Goal: Transaction & Acquisition: Book appointment/travel/reservation

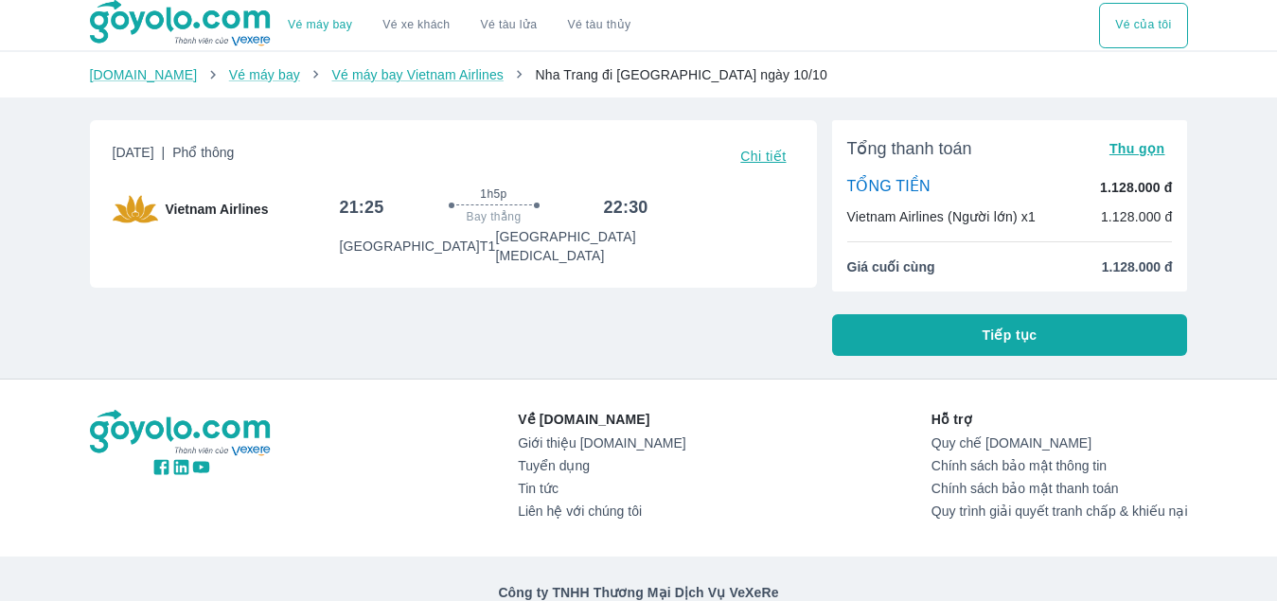
click at [1013, 341] on span "Tiếp tục" at bounding box center [1009, 335] width 55 height 19
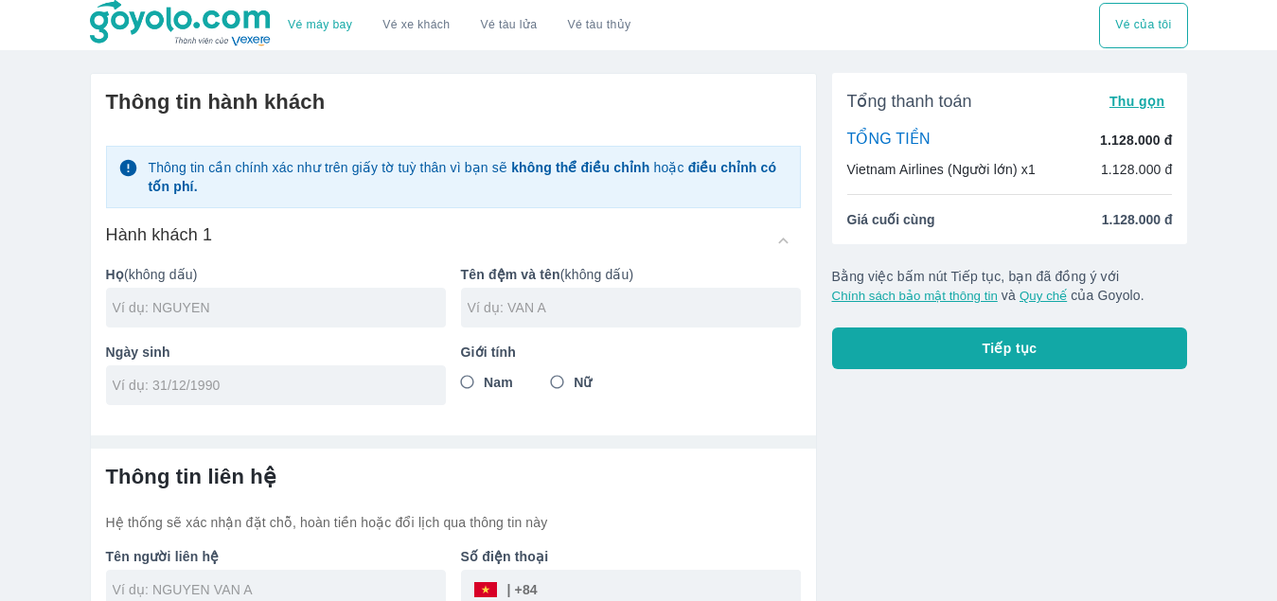
click at [424, 25] on link "Vé xe khách" at bounding box center [415, 25] width 67 height 14
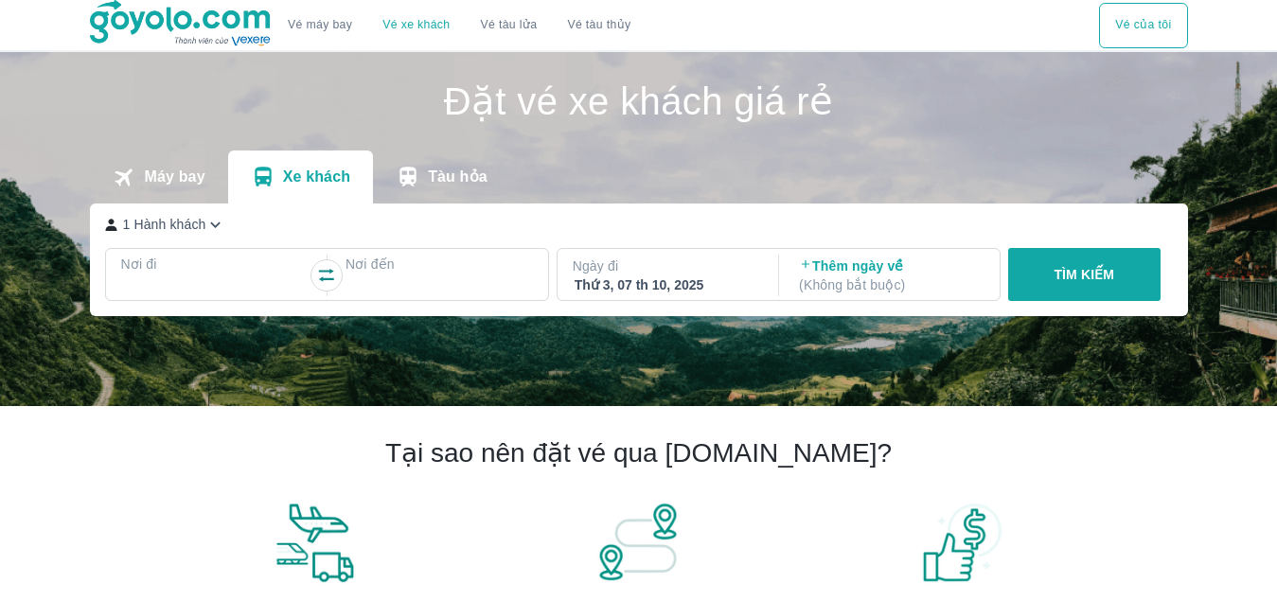
click at [240, 269] on p "Nơi đi" at bounding box center [214, 264] width 187 height 19
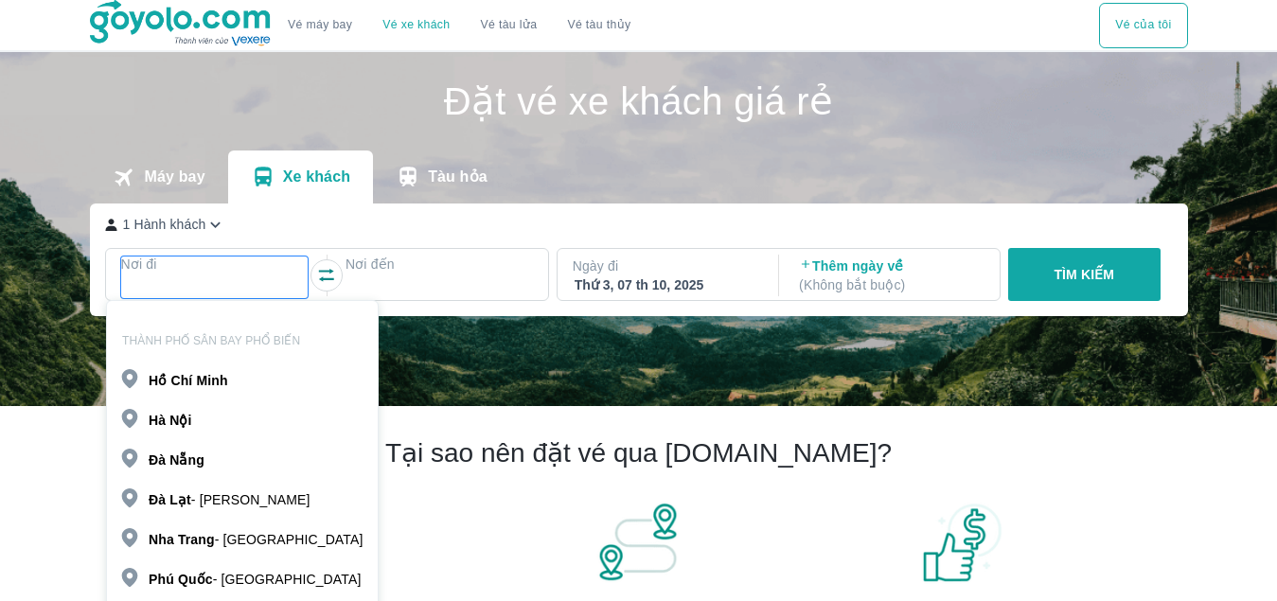
scroll to position [109, 0]
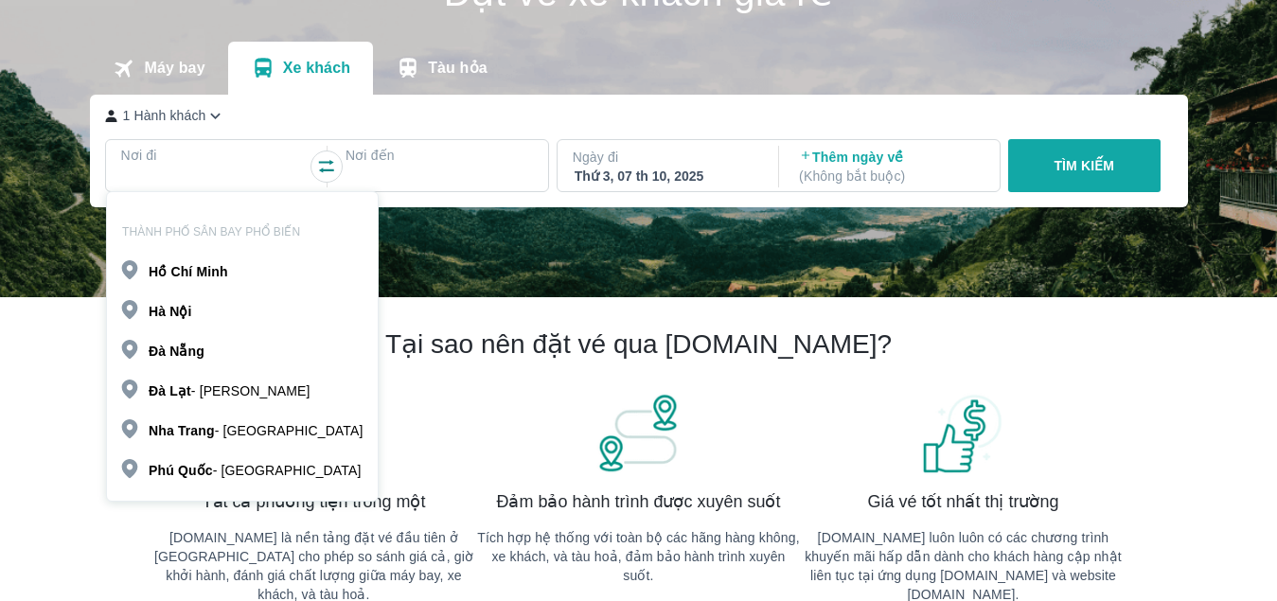
click at [243, 424] on p "Nha Trang - Khánh Hòa" at bounding box center [256, 430] width 214 height 19
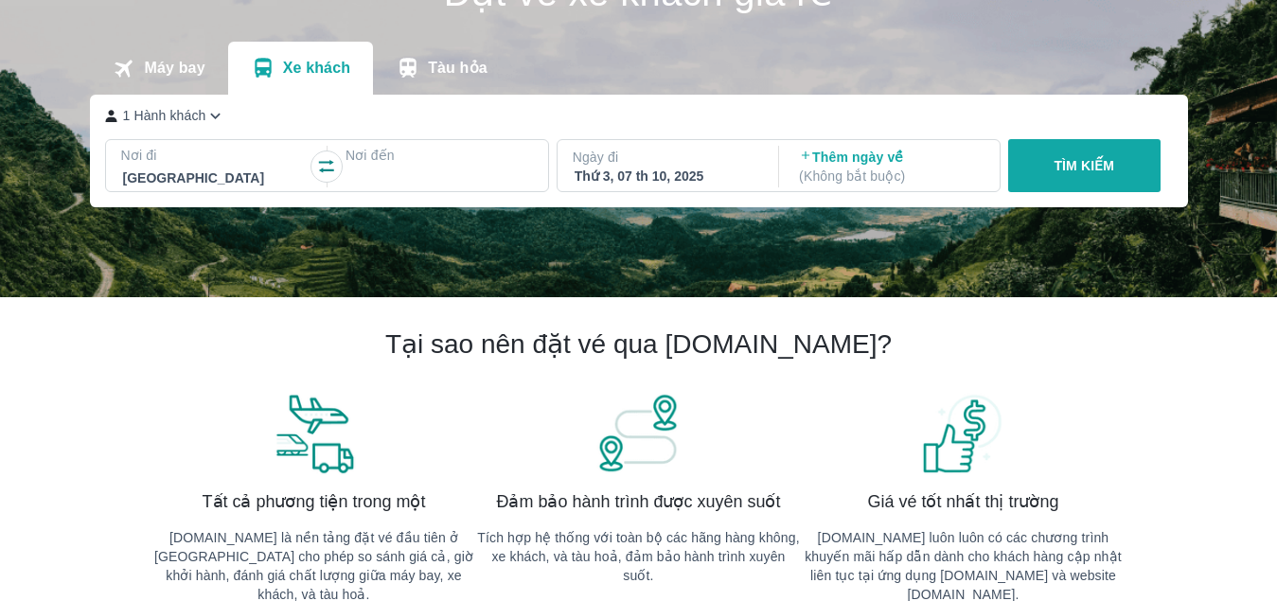
click at [396, 177] on div at bounding box center [439, 178] width 184 height 23
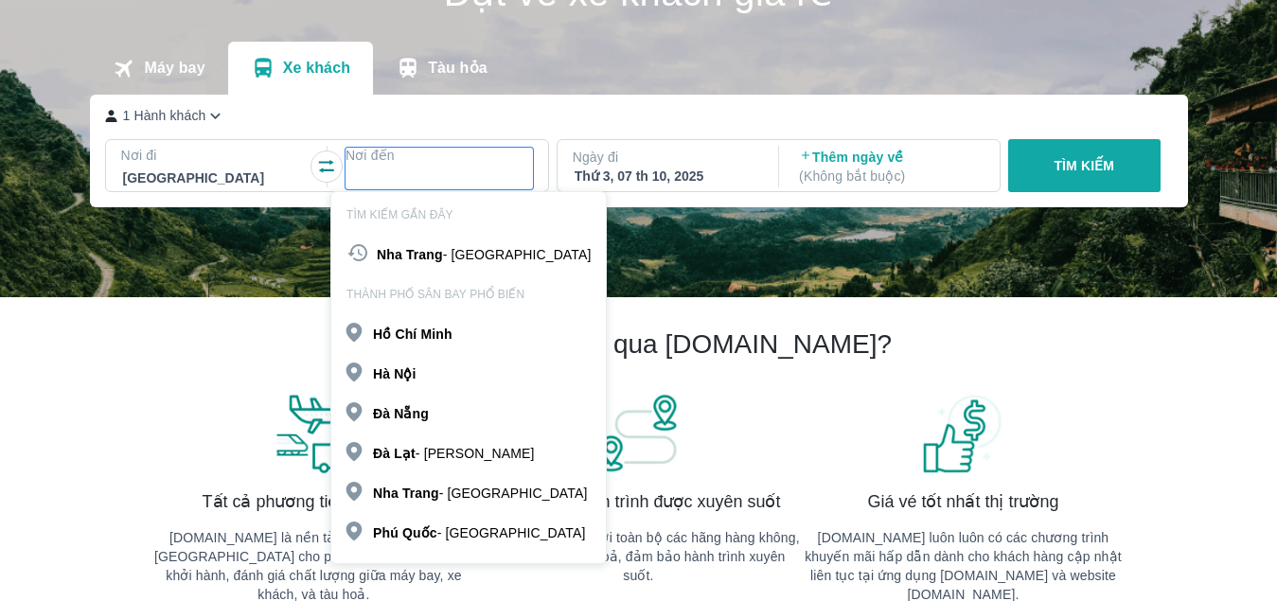
click at [409, 334] on b "Chí" at bounding box center [406, 333] width 22 height 15
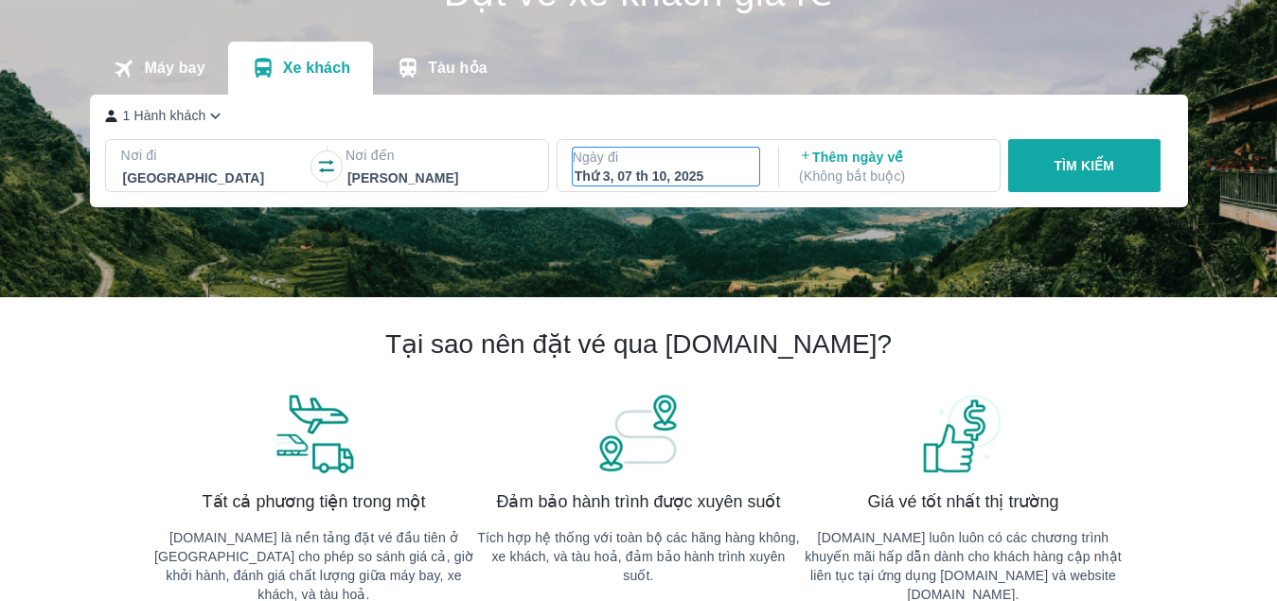
click at [658, 178] on div "Thứ 3, 07 th 10, 2025" at bounding box center [666, 176] width 184 height 19
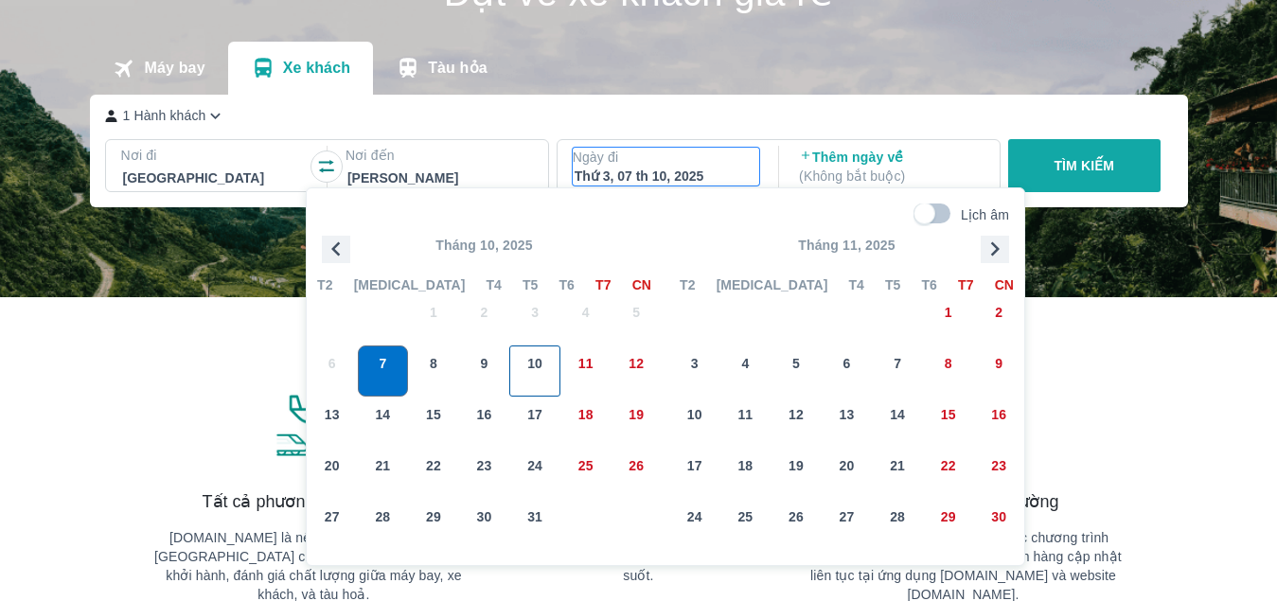
click at [541, 367] on span "10" at bounding box center [534, 363] width 15 height 19
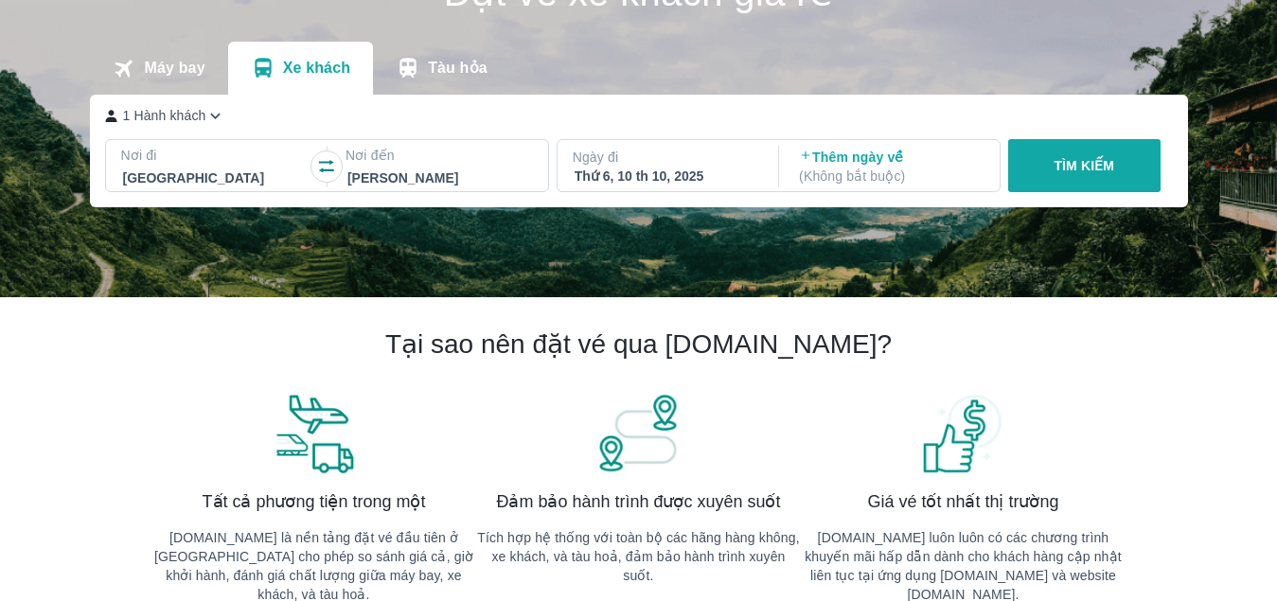
click at [897, 177] on p "( Không bắt buộc )" at bounding box center [891, 176] width 184 height 19
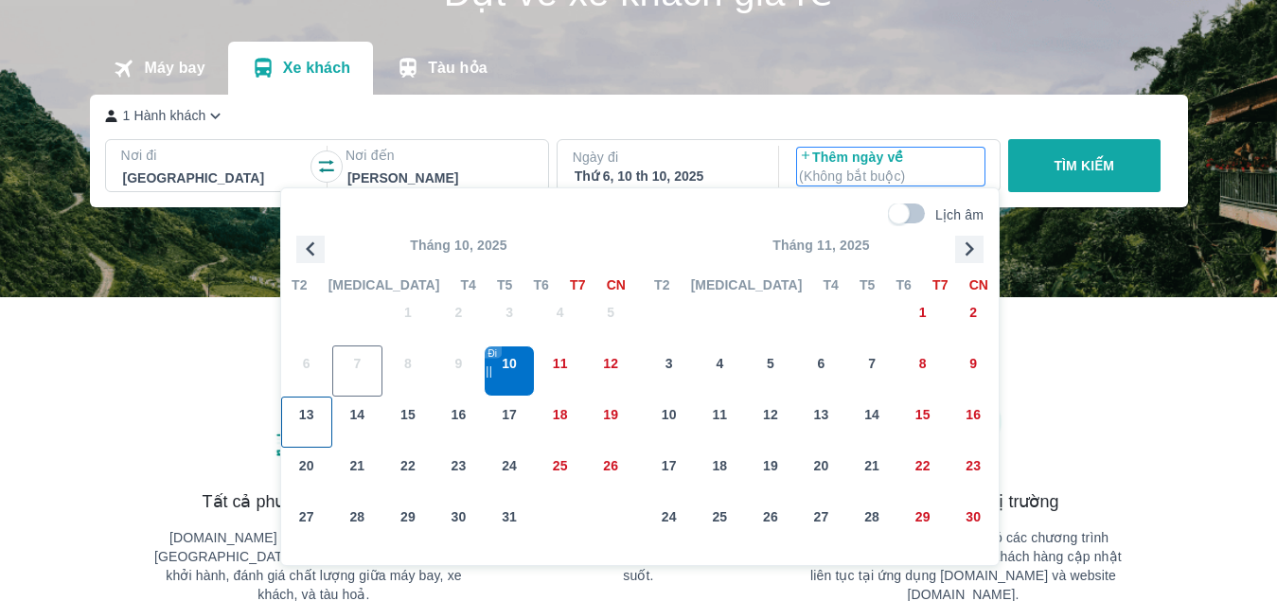
click at [304, 417] on span "13" at bounding box center [306, 414] width 15 height 19
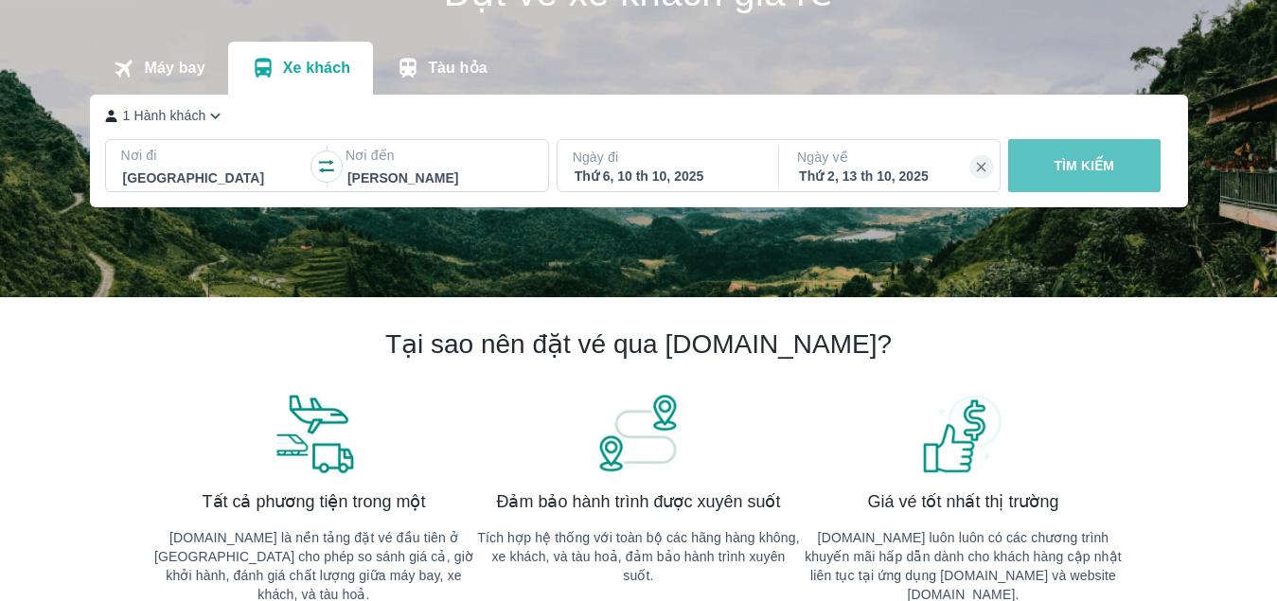
click at [1075, 184] on button "TÌM KIẾM" at bounding box center [1084, 165] width 152 height 53
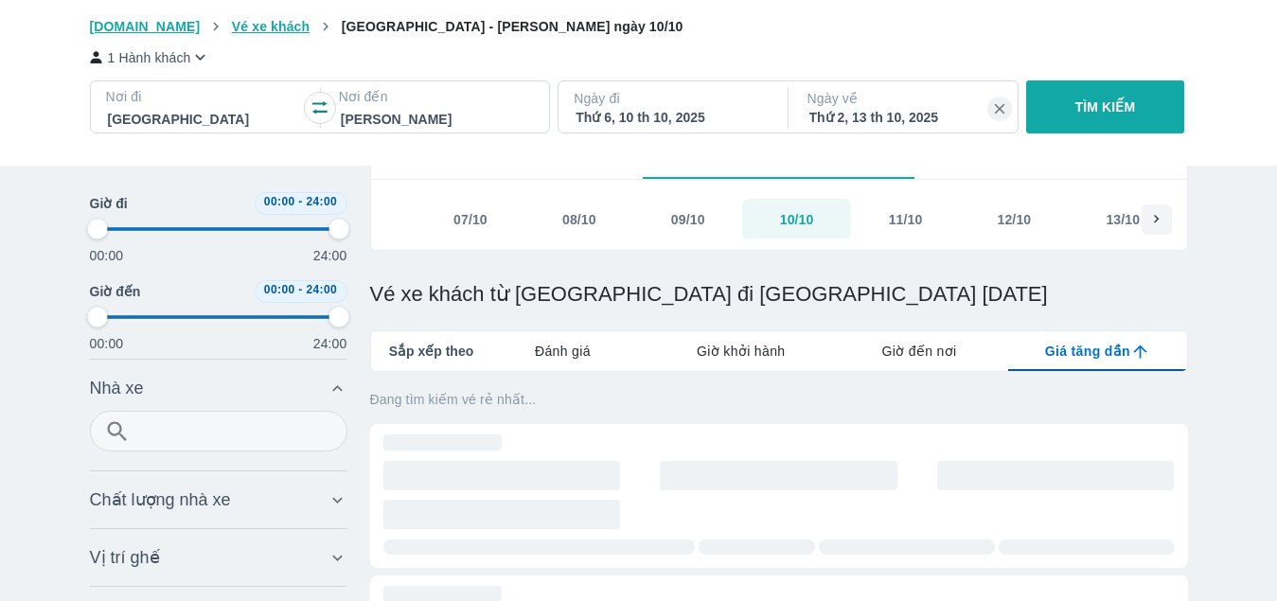
type input "97.9166666666667"
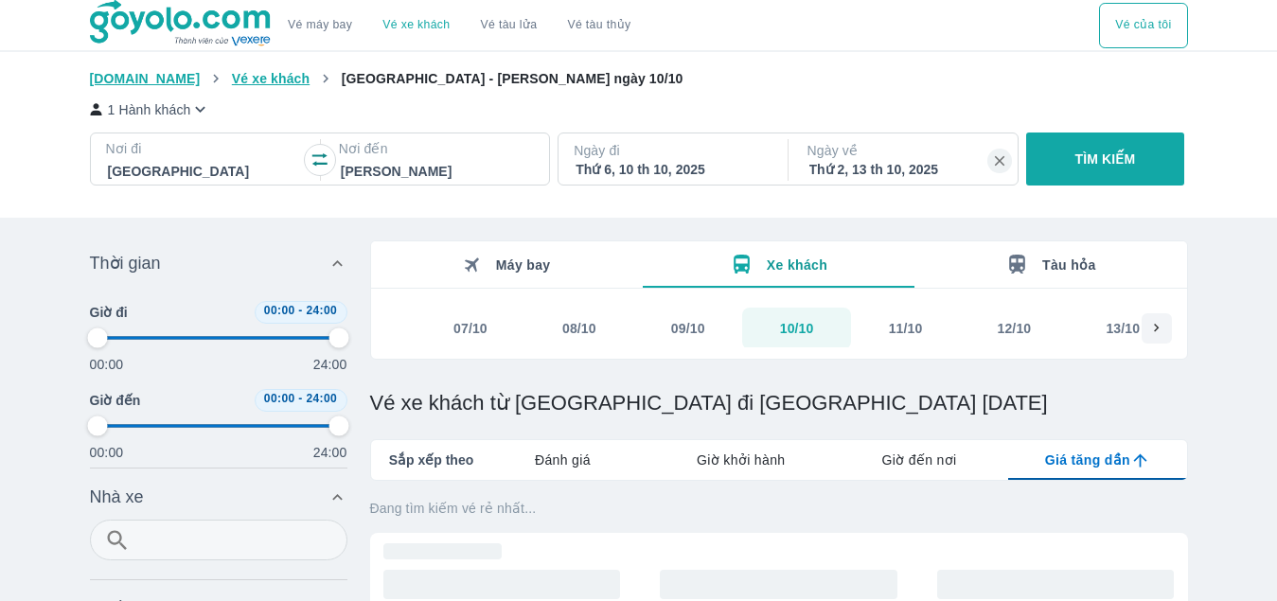
type input "97.9166666666667"
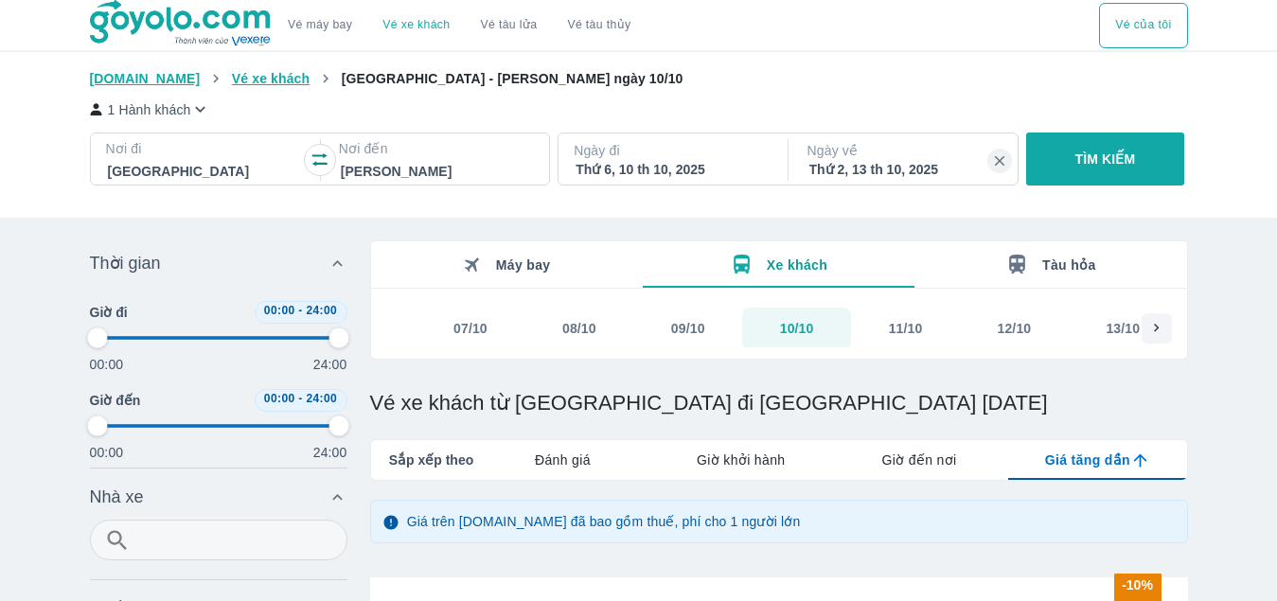
type input "97.9166666666667"
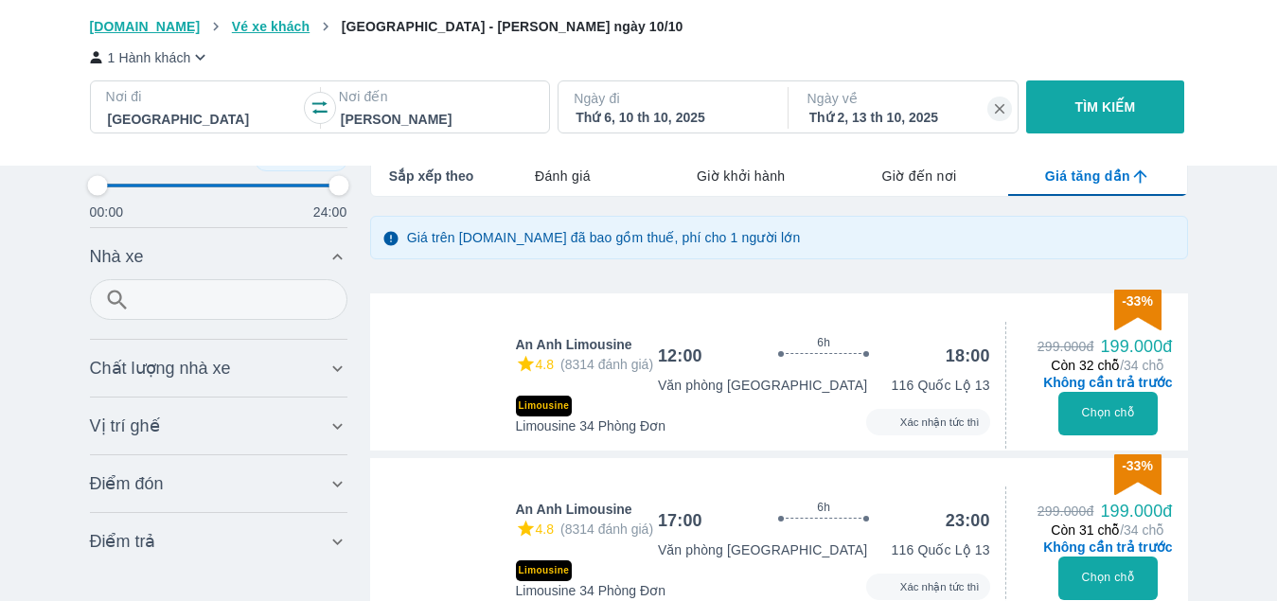
type input "97.9166666666667"
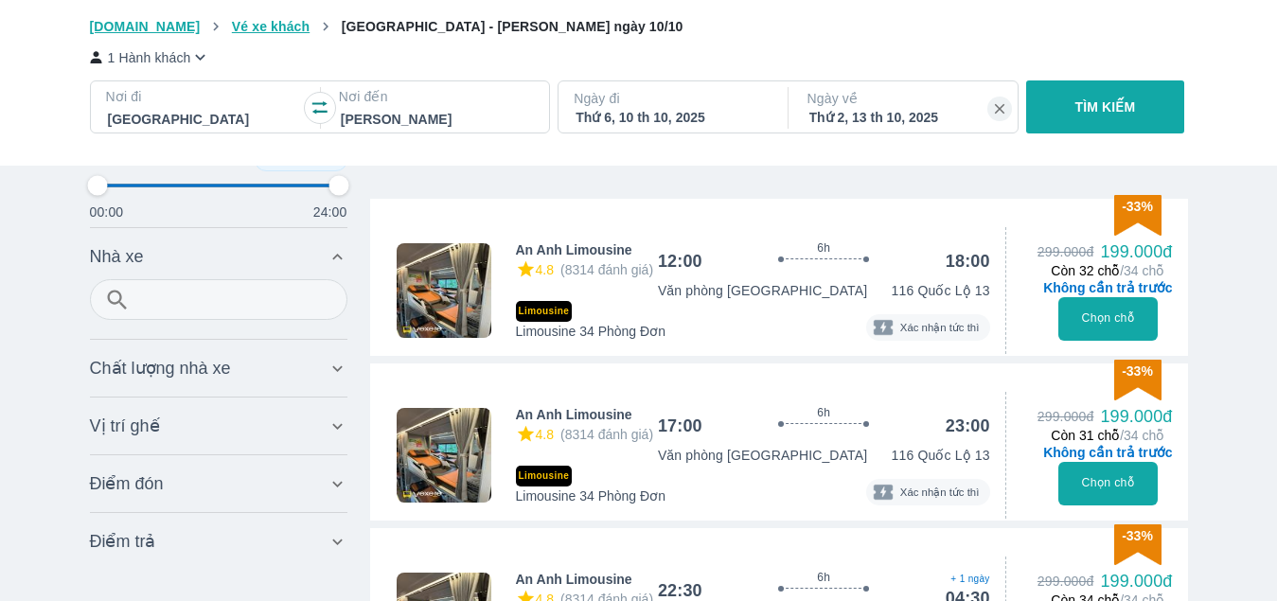
scroll to position [473, 0]
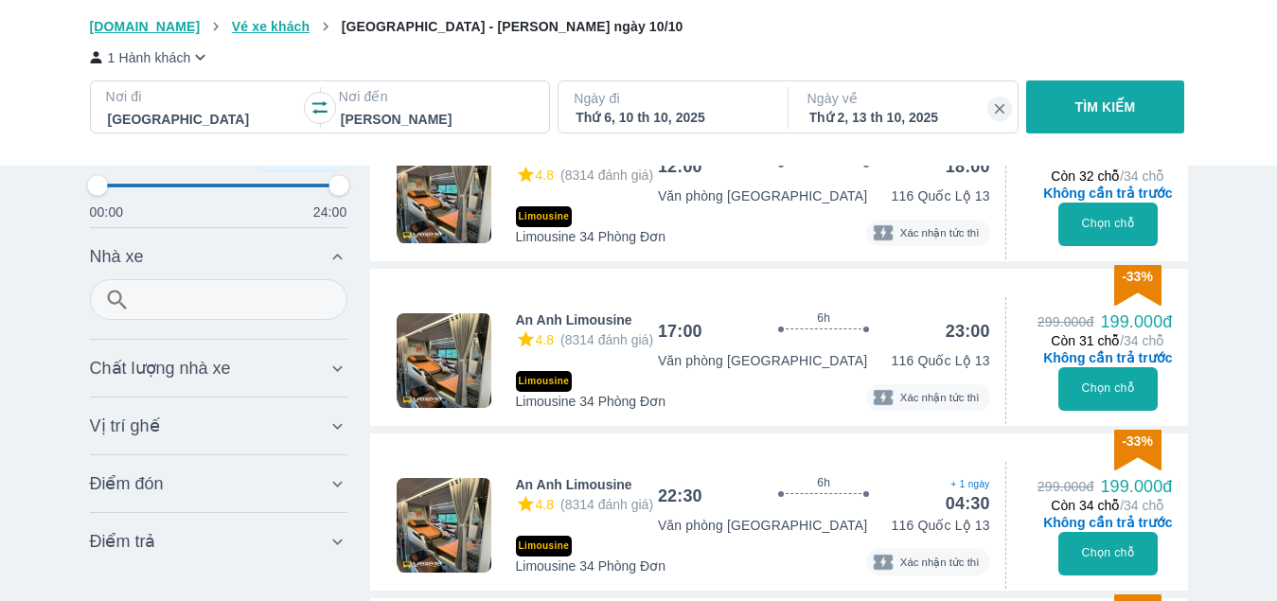
click at [1098, 397] on button "Chọn chỗ" at bounding box center [1107, 389] width 99 height 44
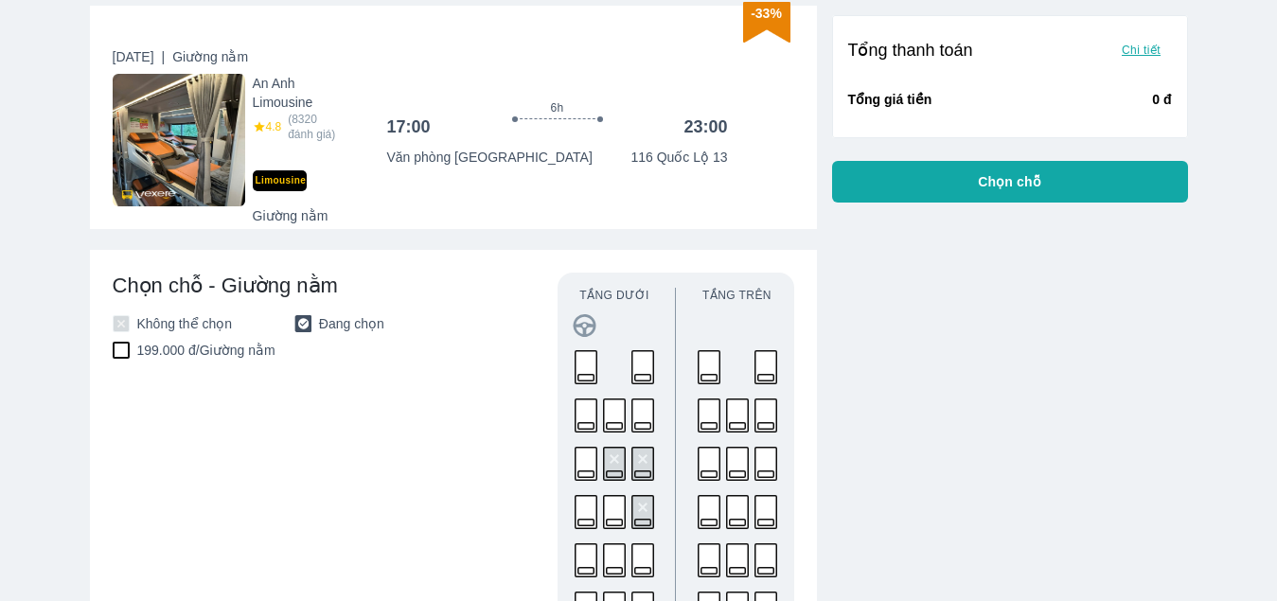
scroll to position [379, 0]
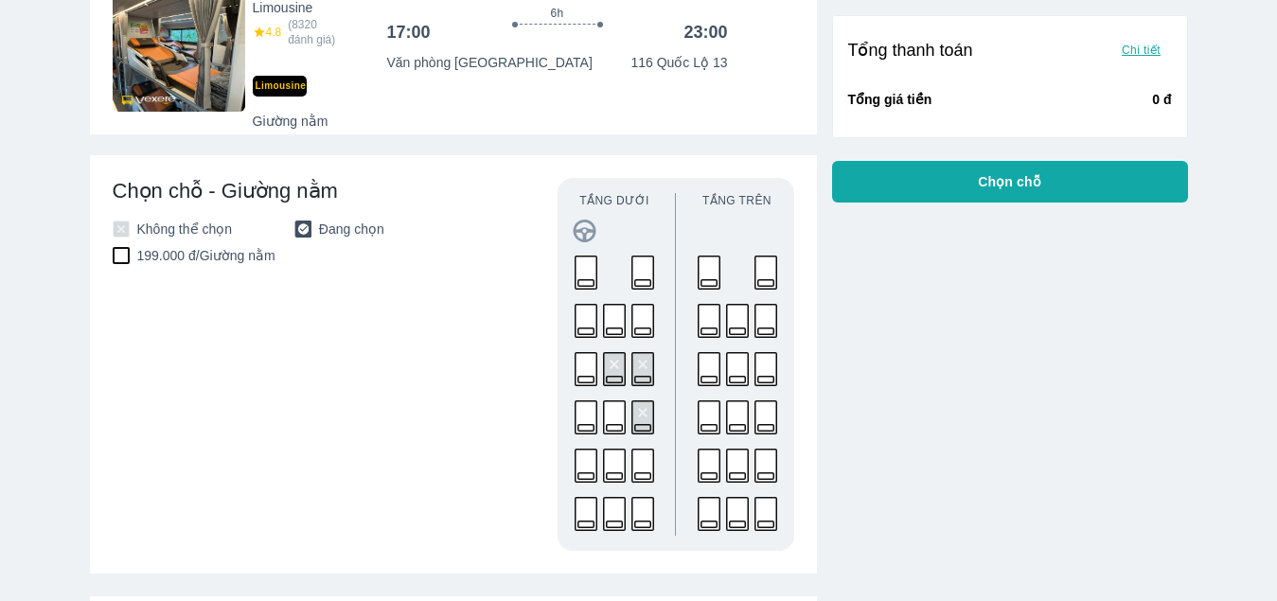
click at [768, 374] on rect at bounding box center [765, 369] width 22 height 33
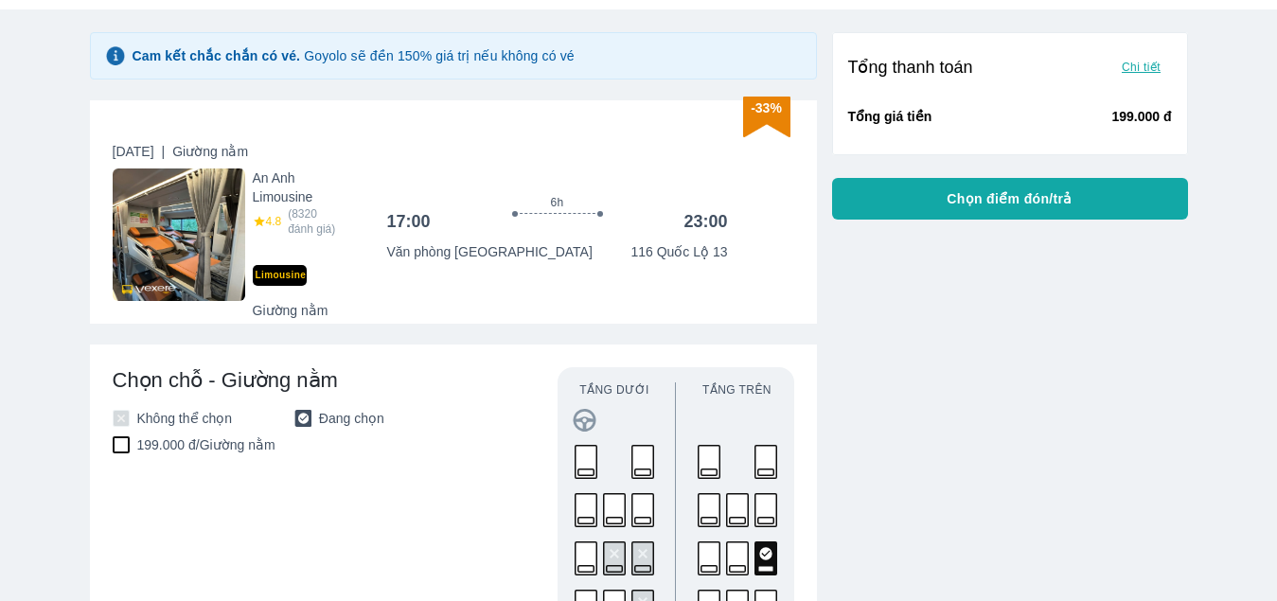
scroll to position [284, 0]
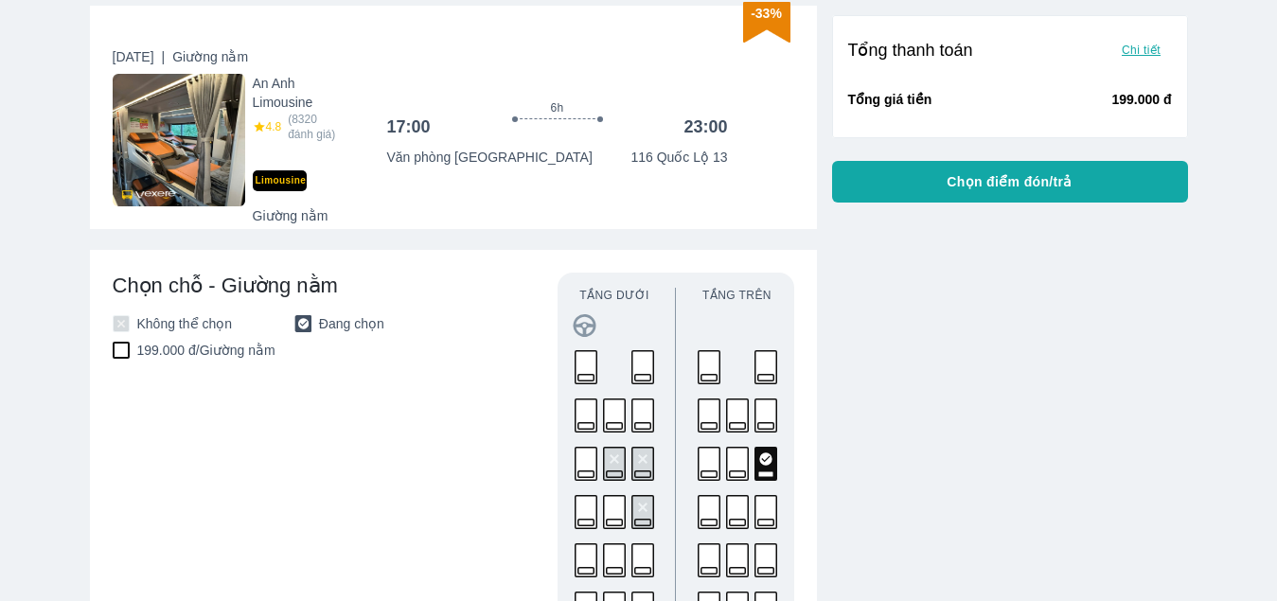
click at [120, 352] on div at bounding box center [121, 350] width 17 height 17
click at [1049, 187] on span "Chọn điểm đón/trả" at bounding box center [1009, 181] width 126 height 19
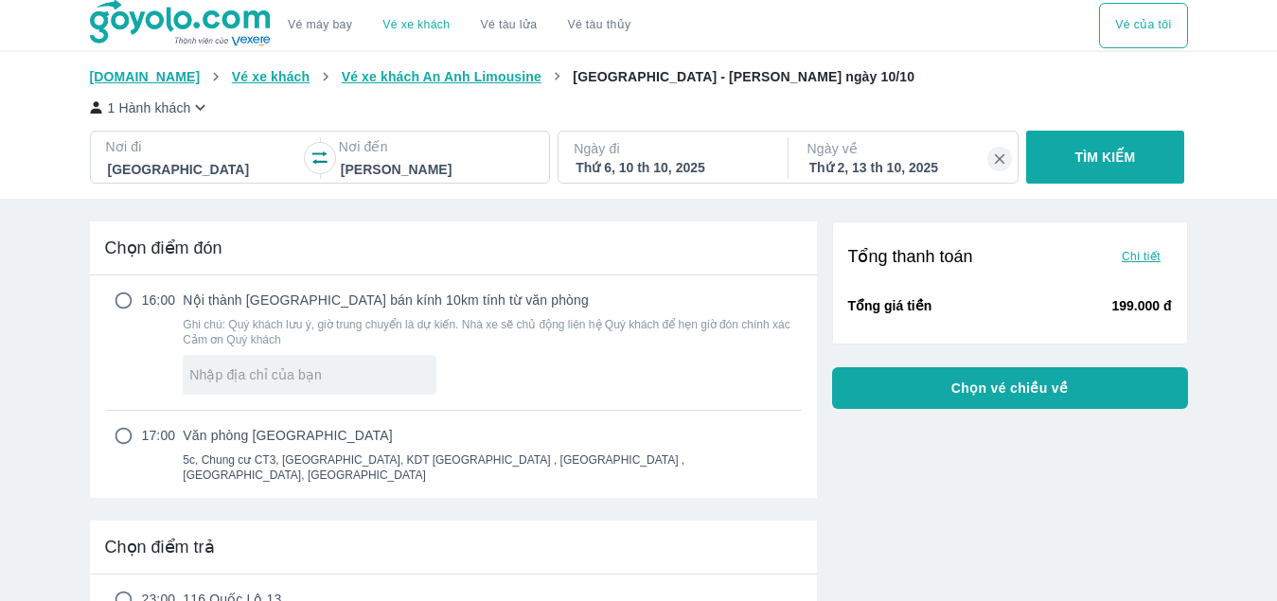
scroll to position [189, 0]
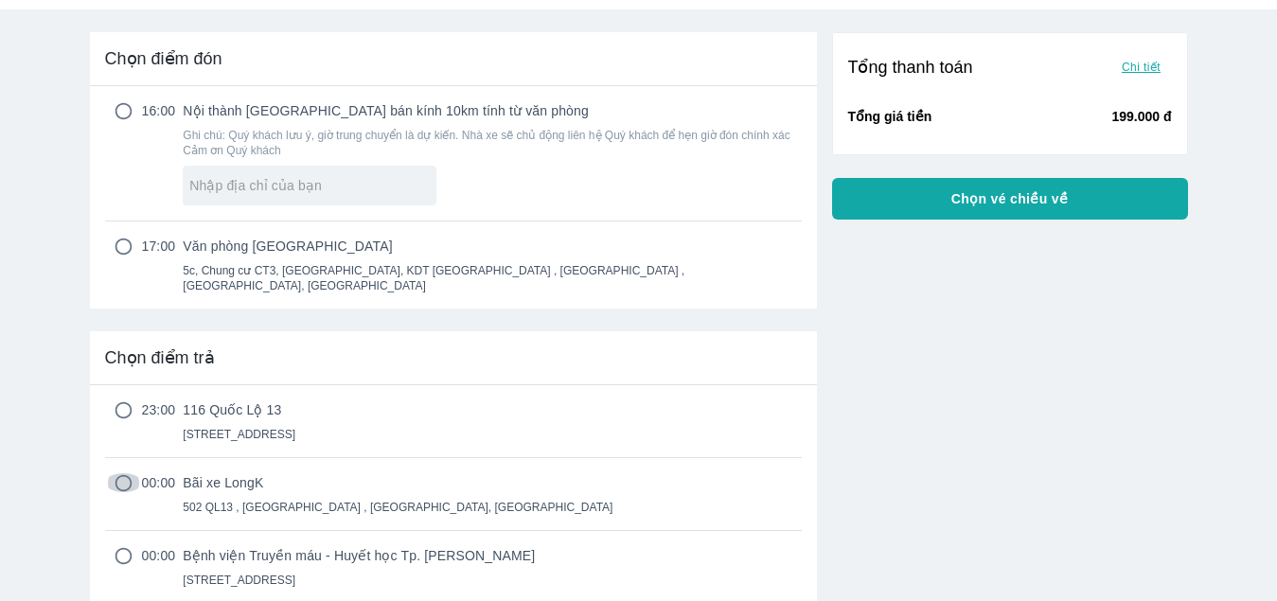
click at [122, 473] on input "radio" at bounding box center [123, 482] width 37 height 19
radio input "true"
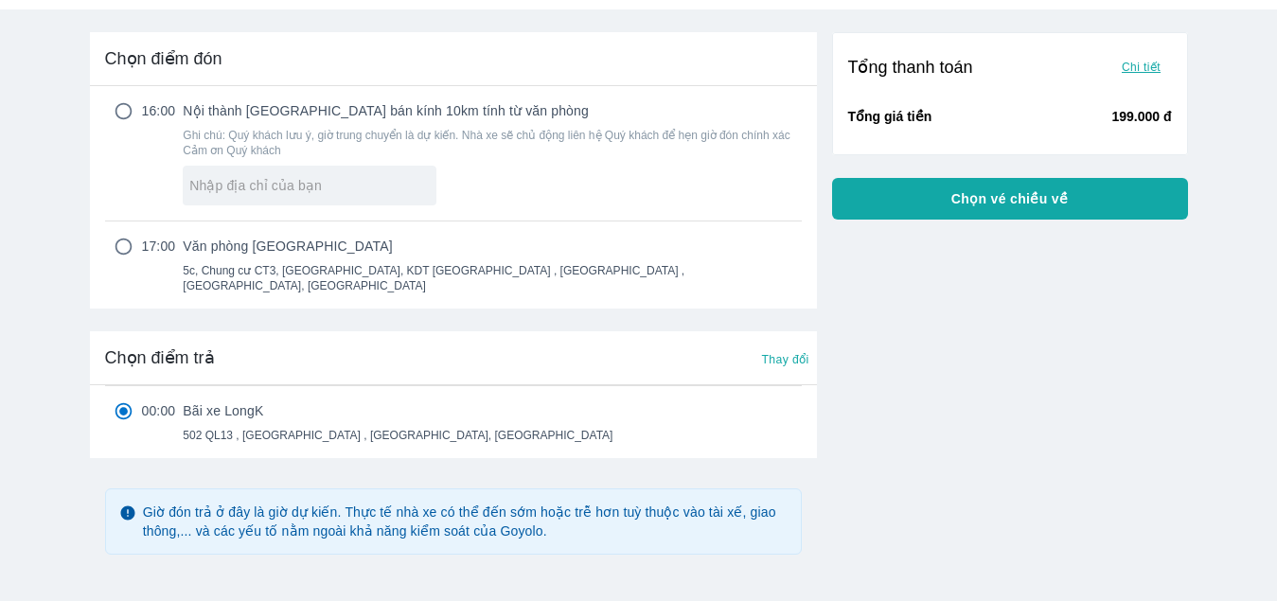
click at [127, 251] on input "radio" at bounding box center [123, 246] width 37 height 19
radio input "true"
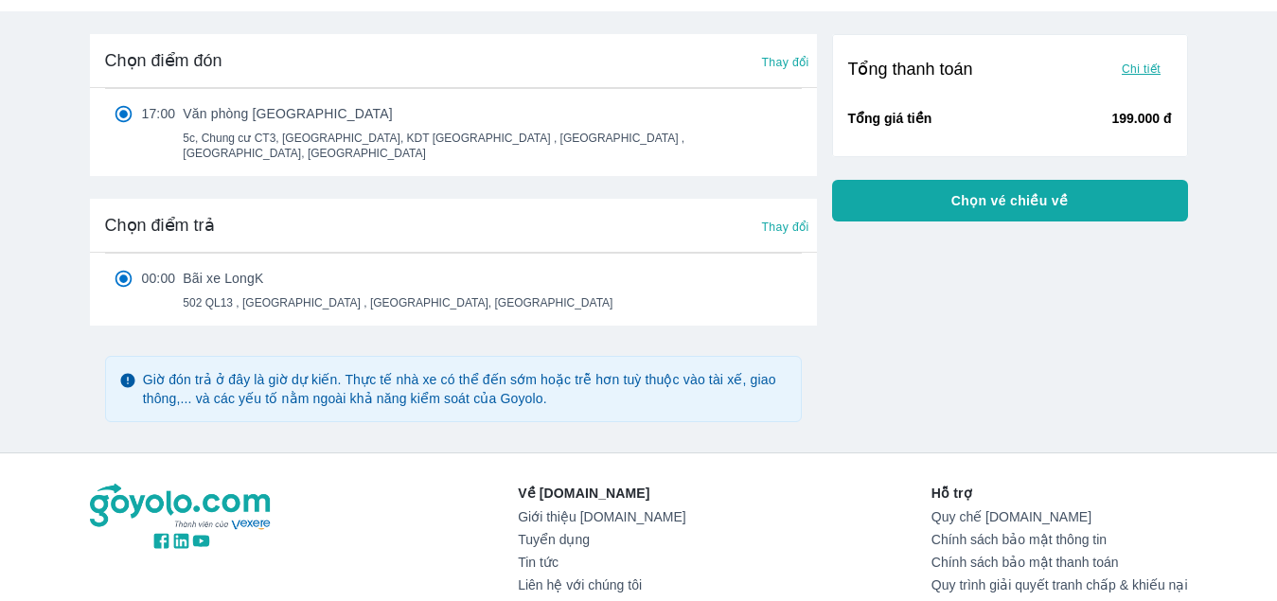
scroll to position [93, 0]
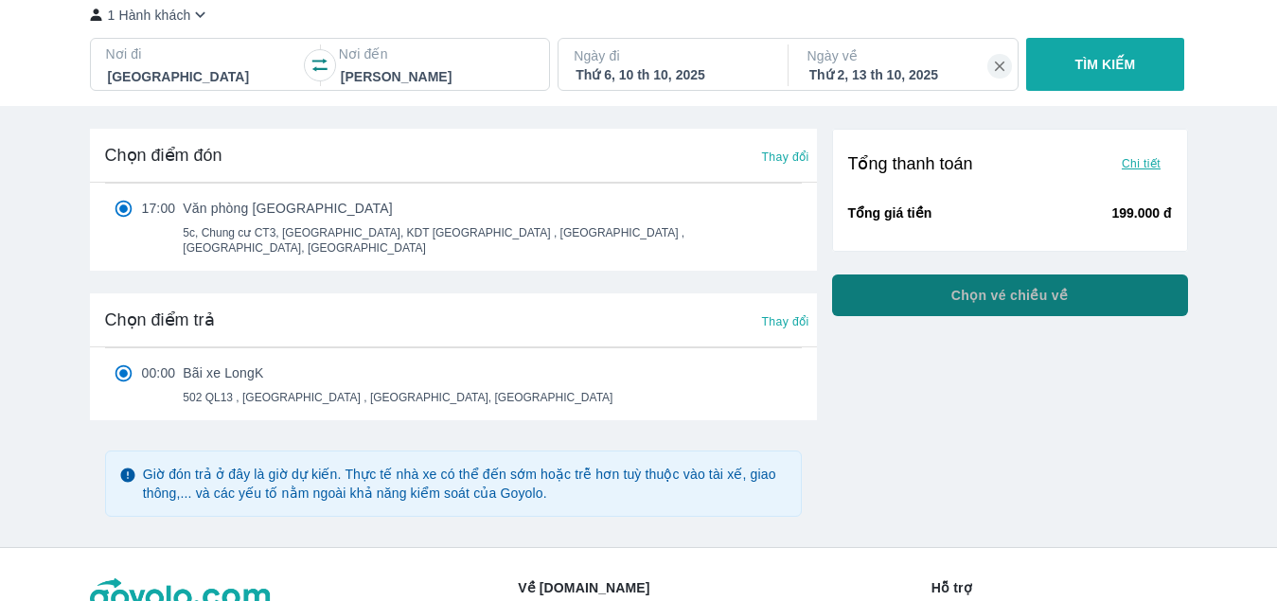
click at [1009, 298] on span "Chọn vé chiều về" at bounding box center [1009, 295] width 117 height 19
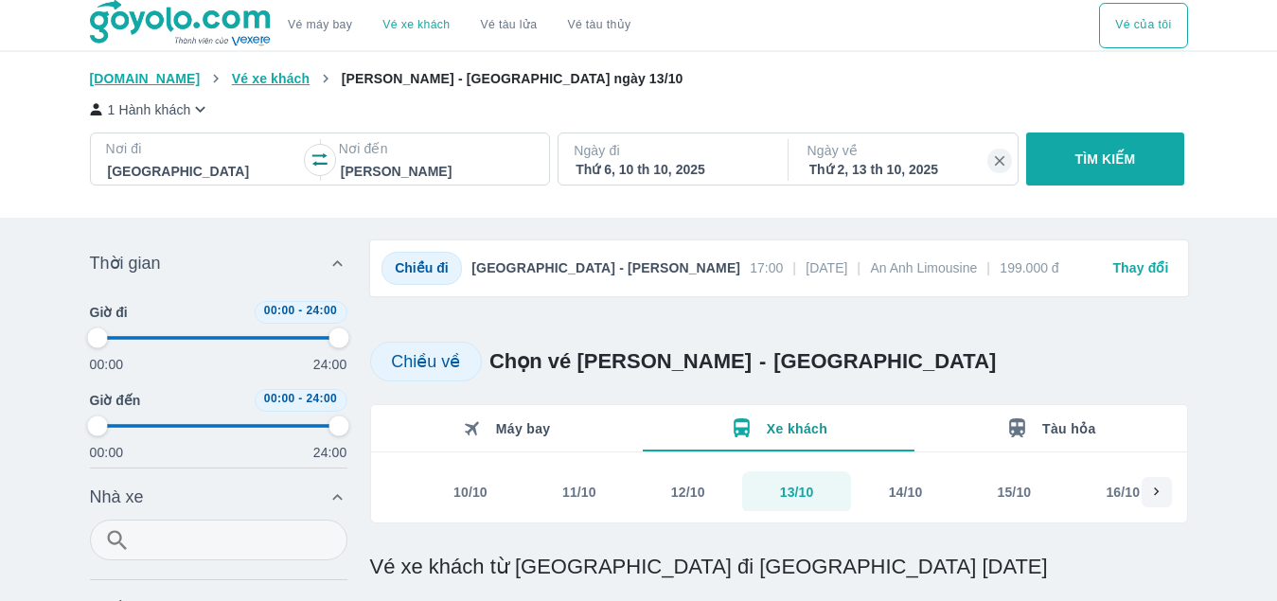
type input "97.9166666666667"
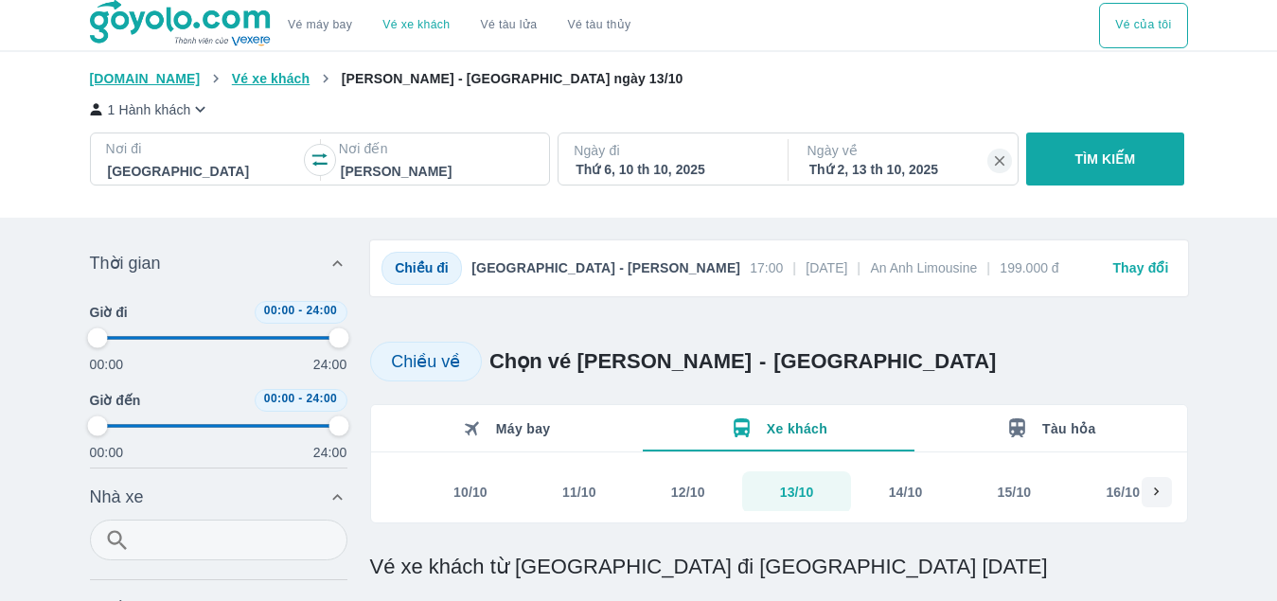
type input "97.9166666666667"
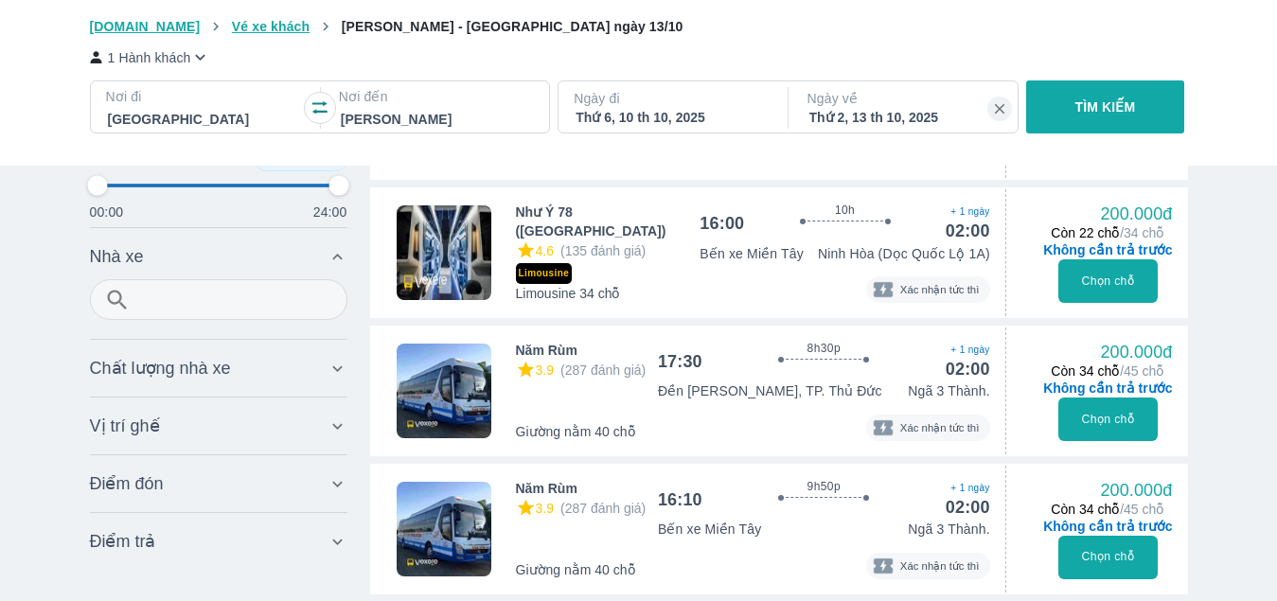
scroll to position [2839, 0]
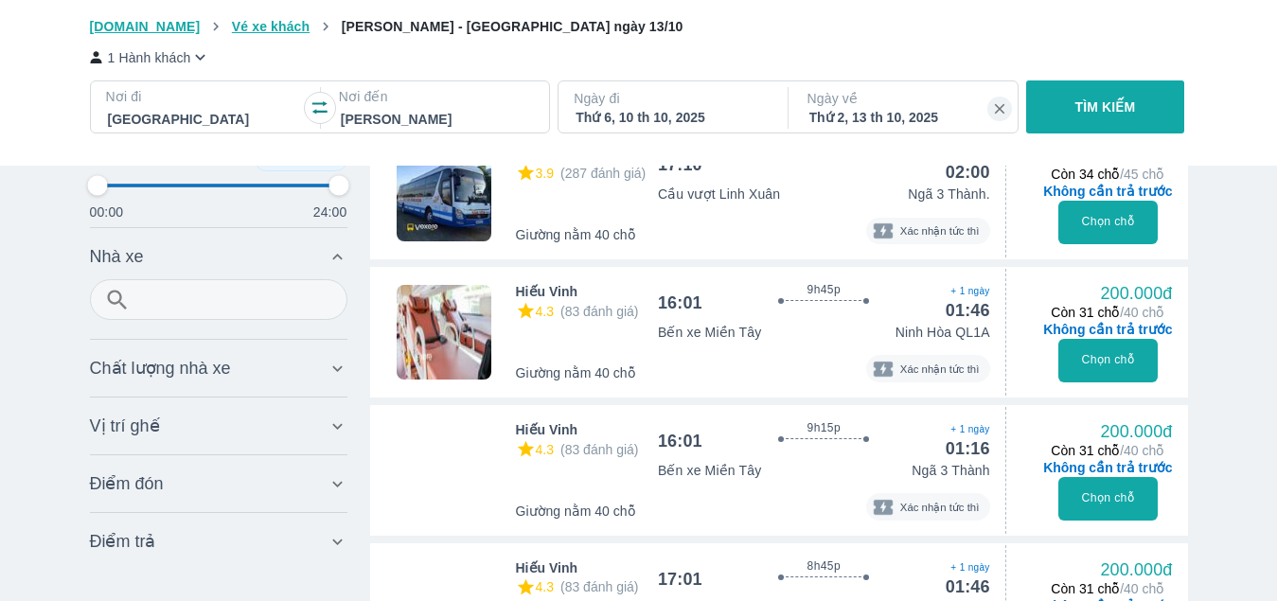
type input "97.9166666666667"
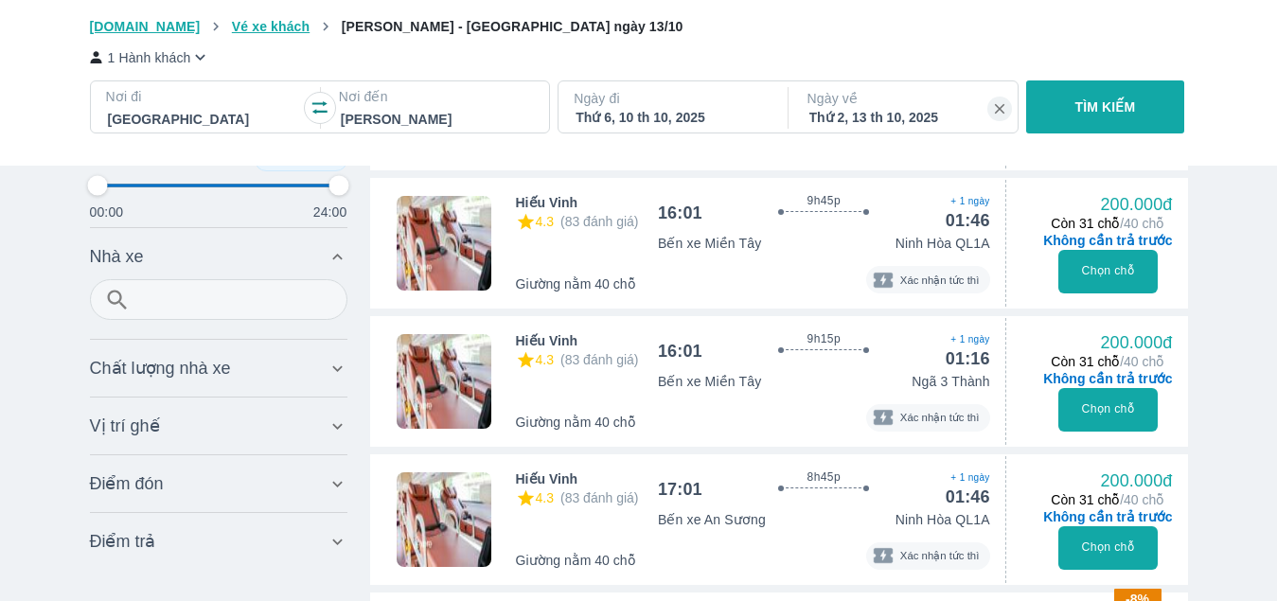
type input "97.9166666666667"
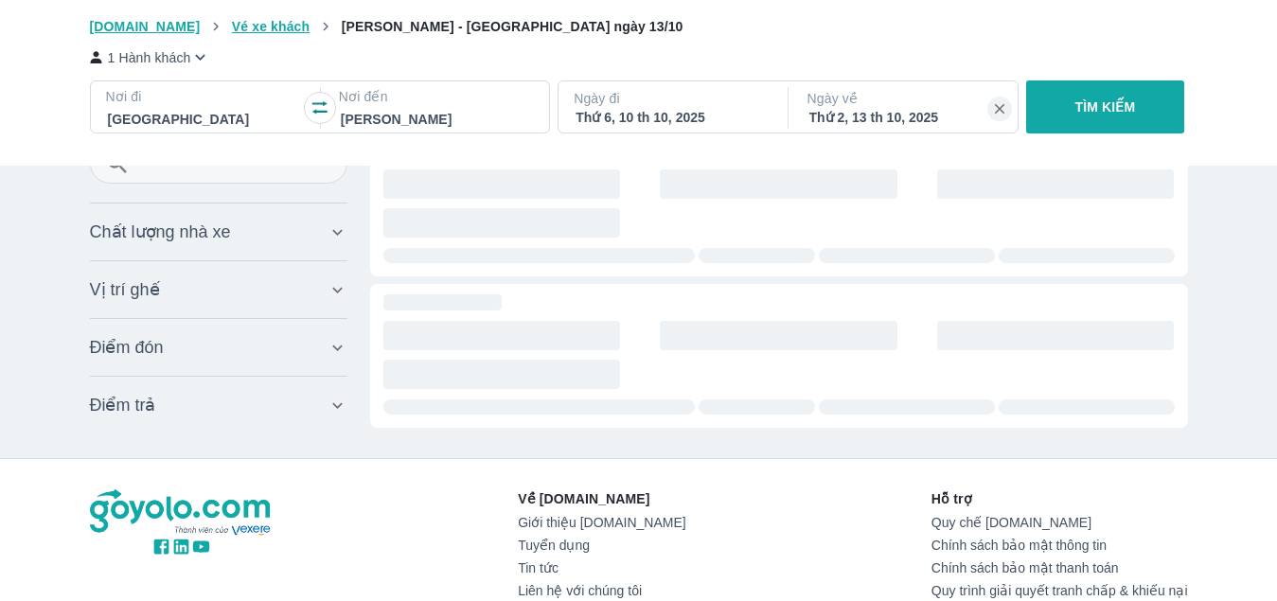
type input "97.9166666666667"
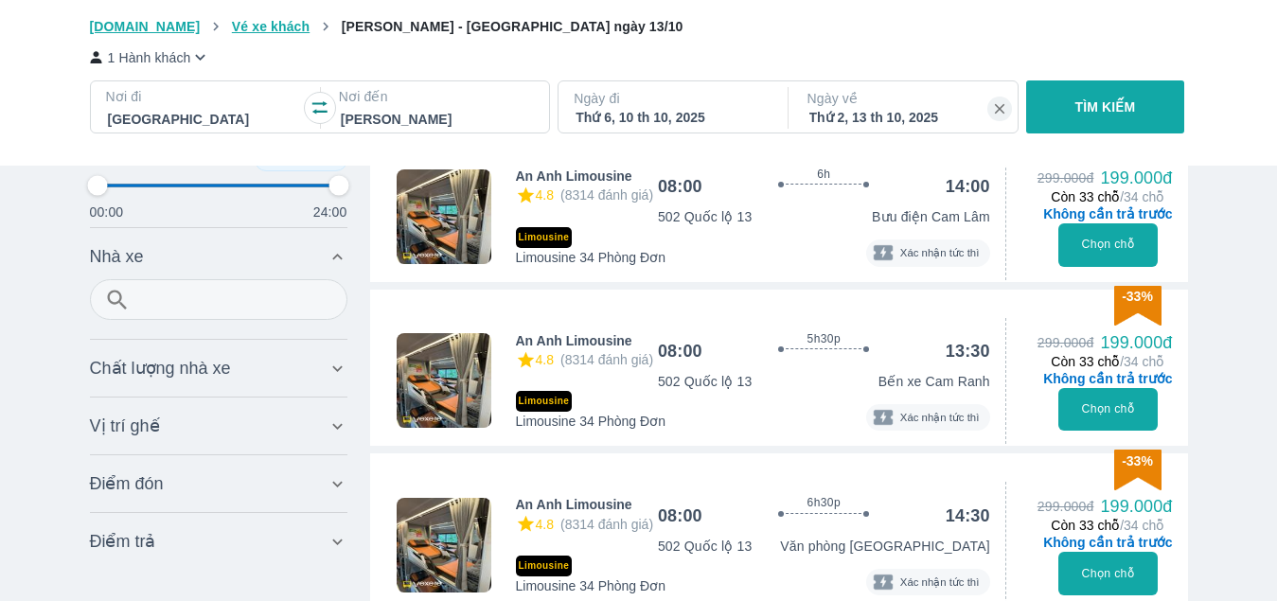
scroll to position [1052, 0]
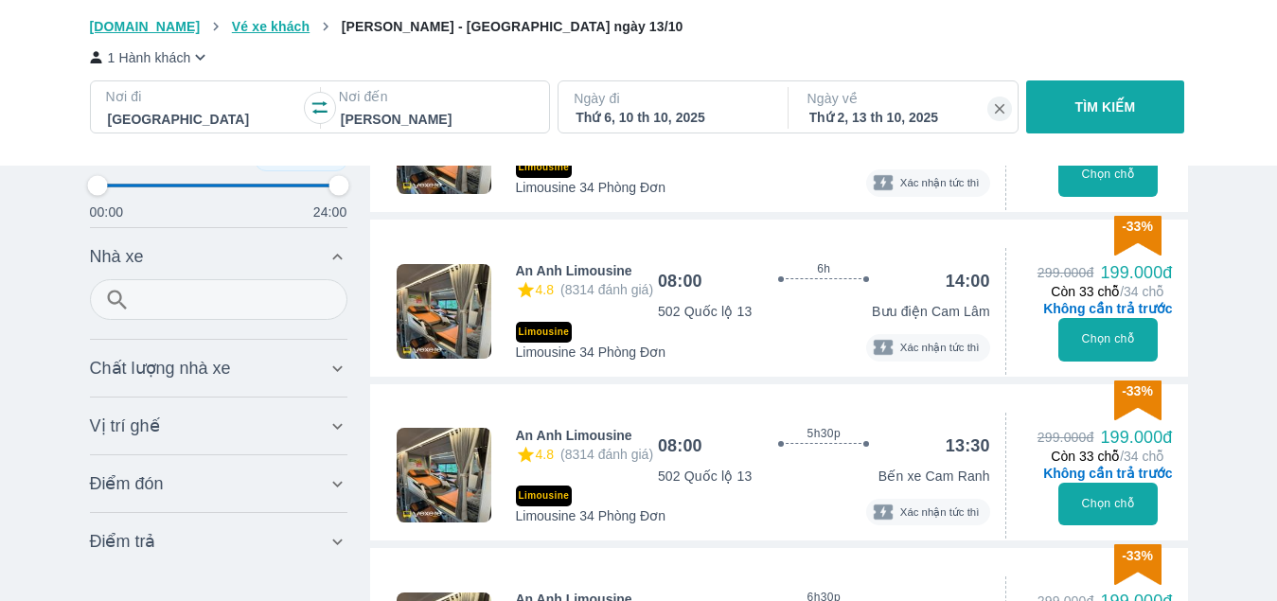
click at [1085, 319] on button "Chọn chỗ" at bounding box center [1107, 340] width 99 height 44
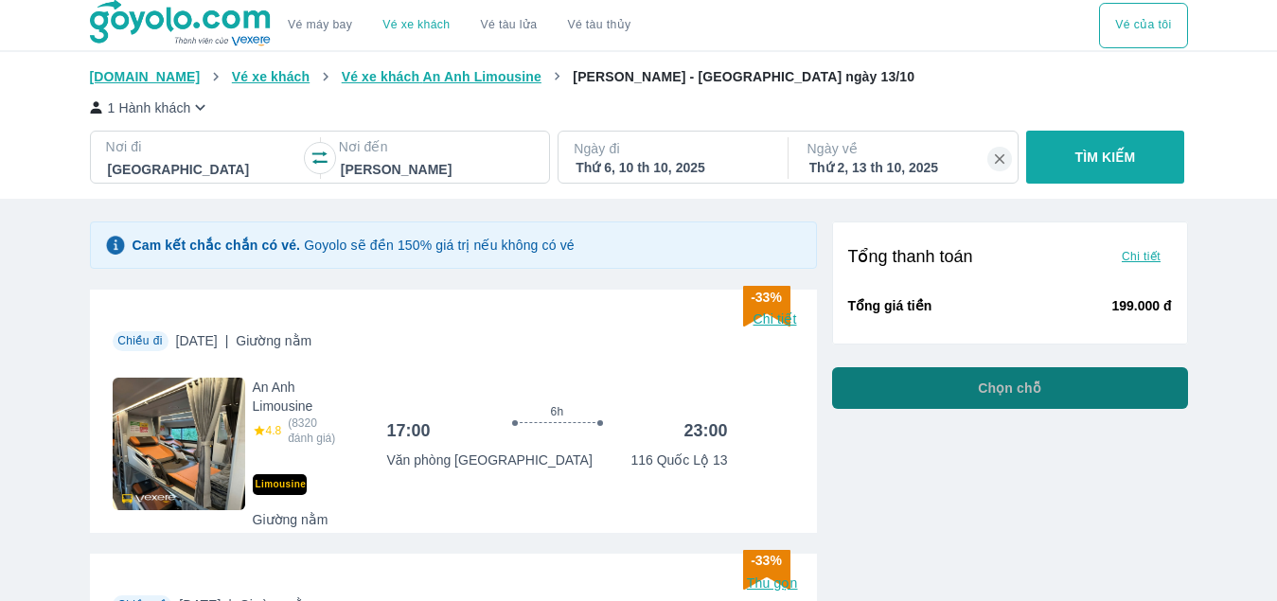
click at [1026, 396] on p "Chọn chỗ" at bounding box center [1009, 388] width 63 height 19
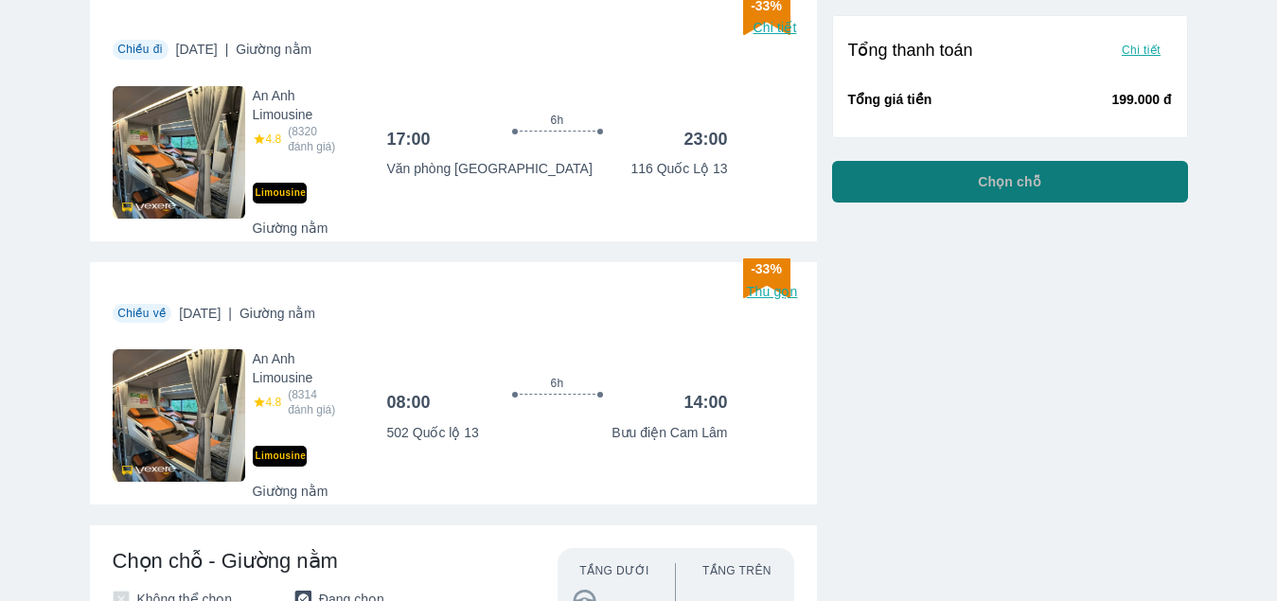
click at [1047, 183] on button "Chọn chỗ" at bounding box center [1010, 182] width 356 height 42
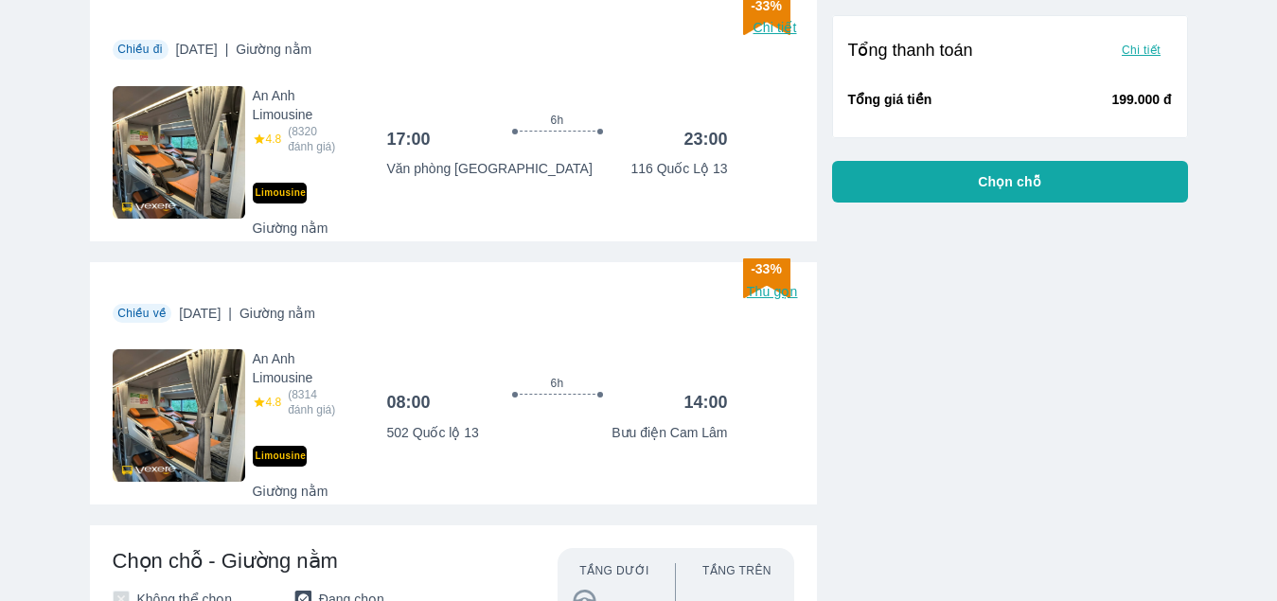
scroll to position [765, 0]
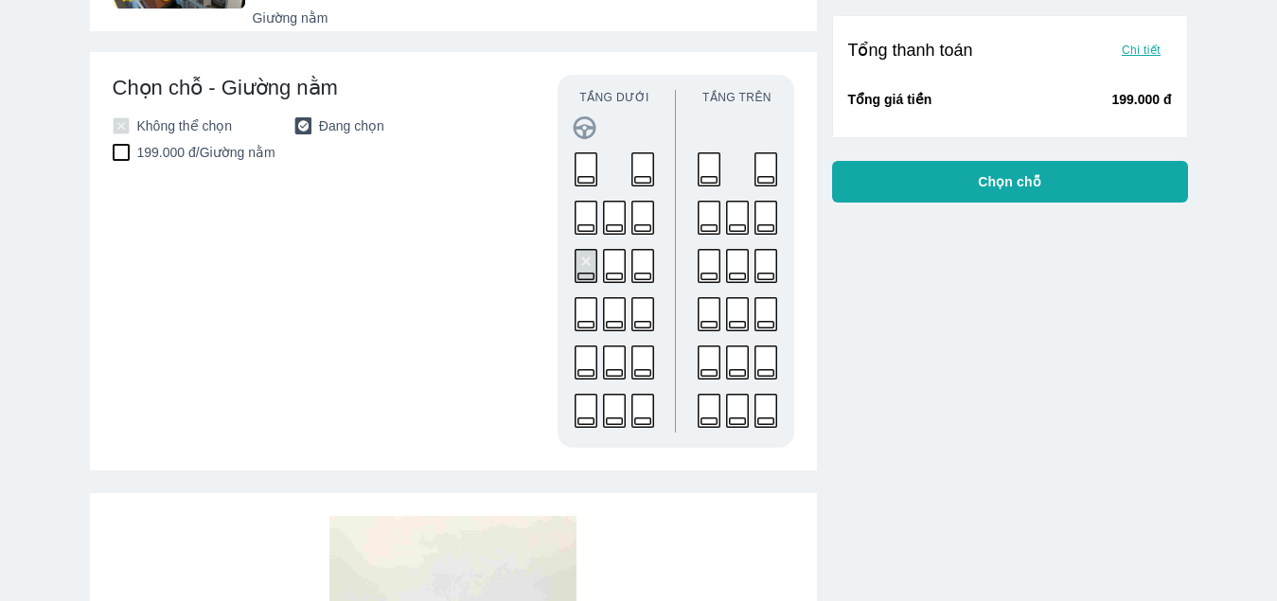
click at [638, 263] on rect at bounding box center [643, 266] width 22 height 33
click at [958, 179] on span "Chọn điểm đón/trả" at bounding box center [1009, 181] width 126 height 19
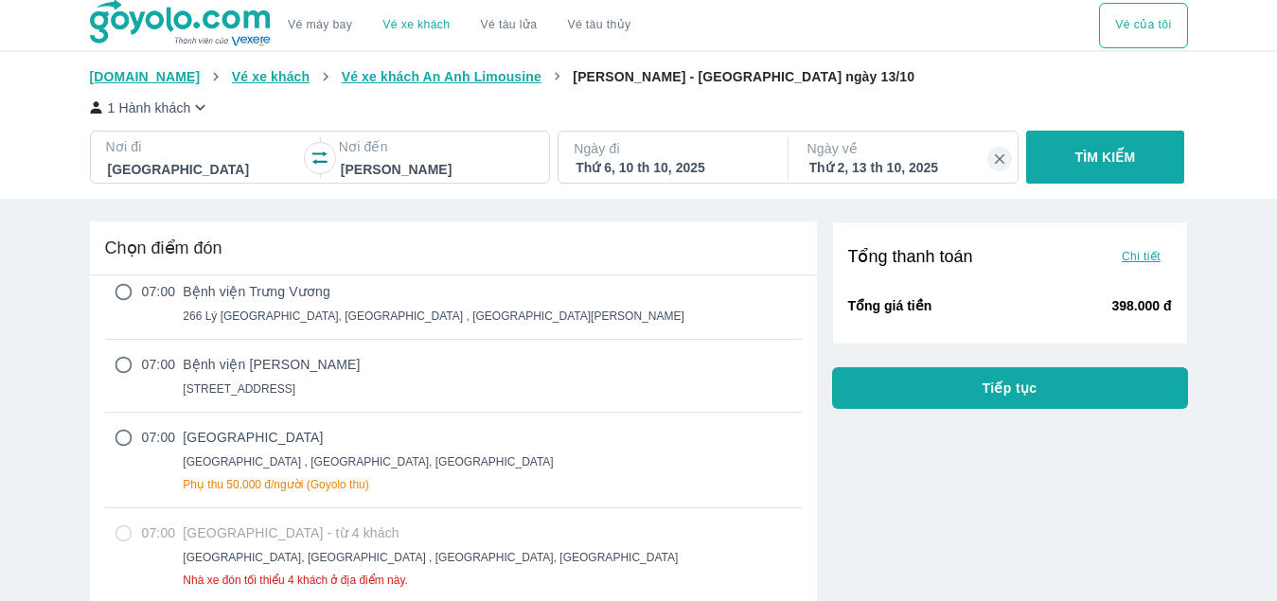
scroll to position [95, 0]
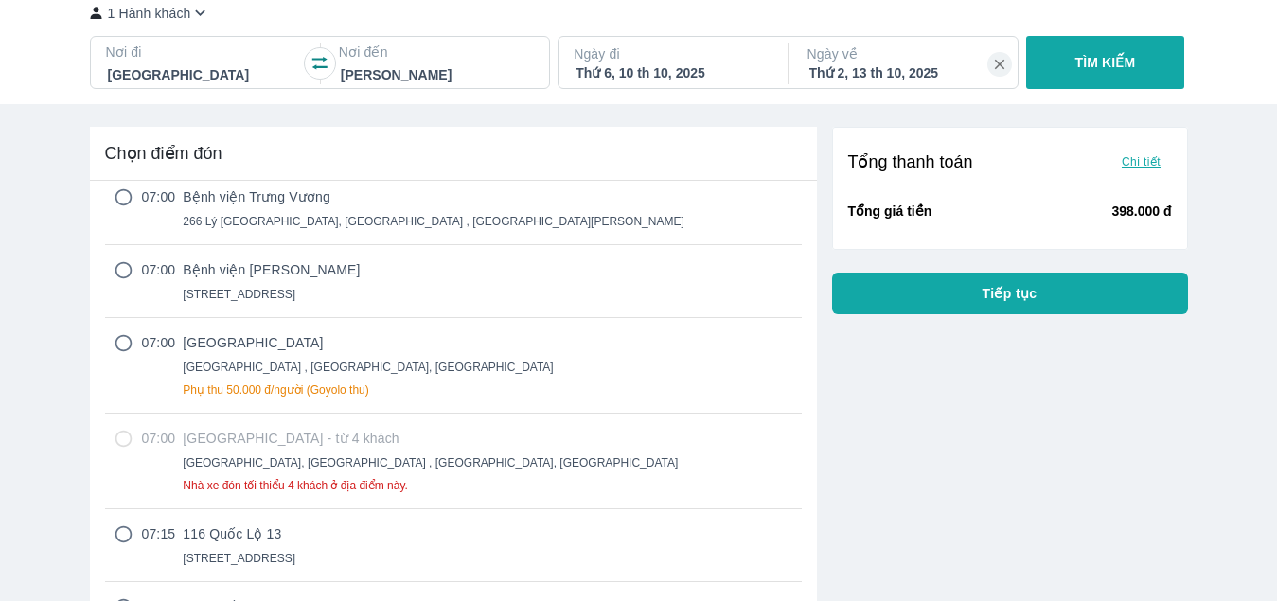
click at [127, 532] on input "radio" at bounding box center [123, 533] width 37 height 19
radio input "true"
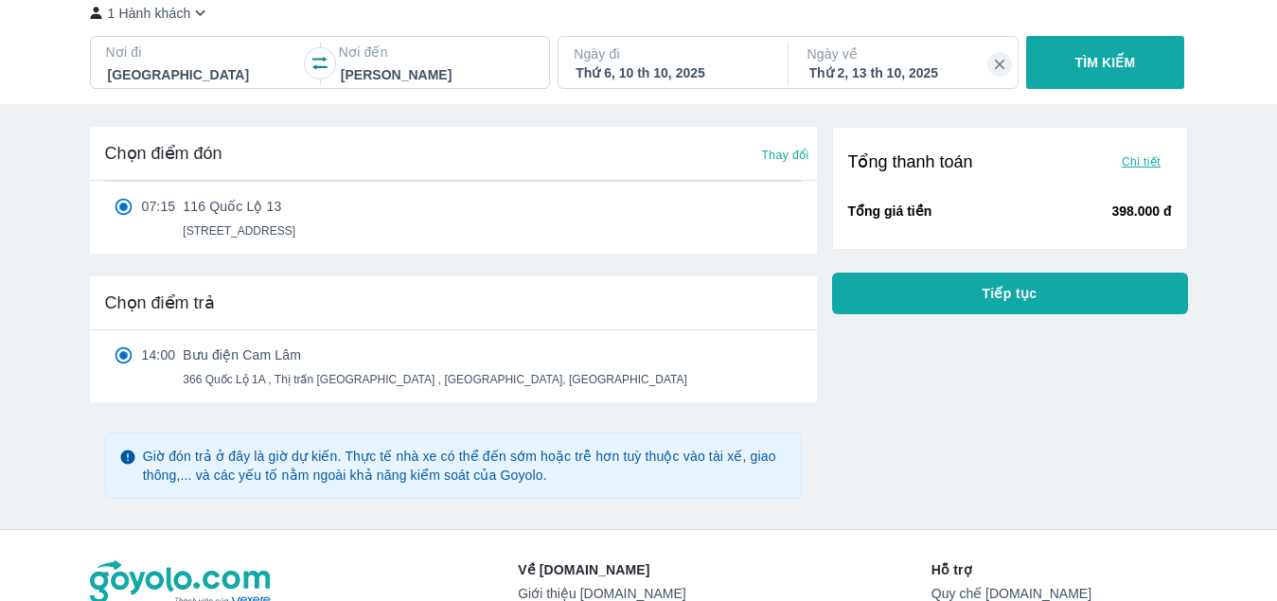
click at [1027, 300] on span "Tiếp tục" at bounding box center [1009, 293] width 55 height 19
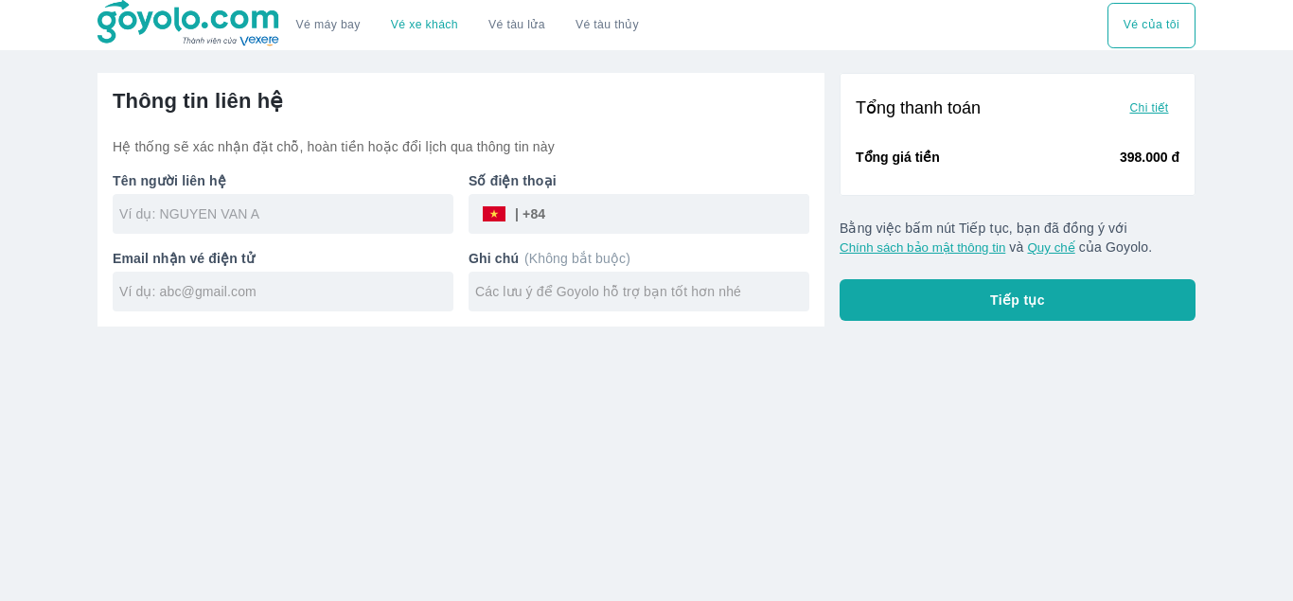
click at [344, 218] on input "text" at bounding box center [286, 213] width 334 height 19
type input "D"
type input "ĐỖ HUY BẢO"
type input "909656961"
type input "BAO1378@GMAIL.COM"
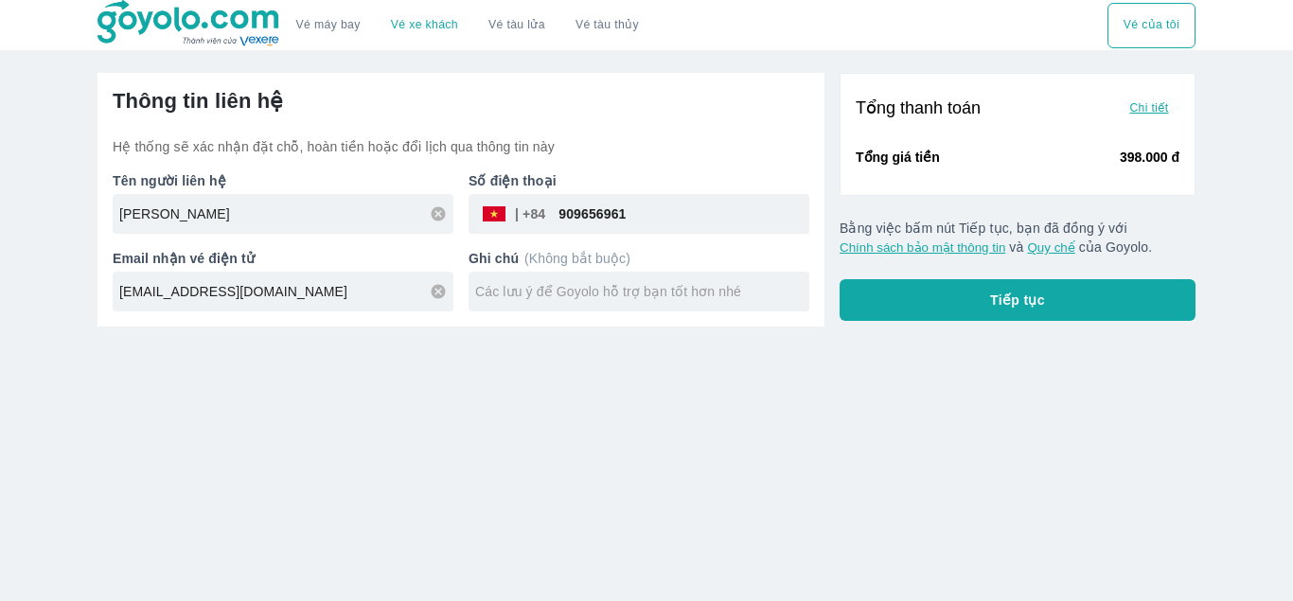
click at [1003, 293] on span "Tiếp tục" at bounding box center [1017, 300] width 55 height 19
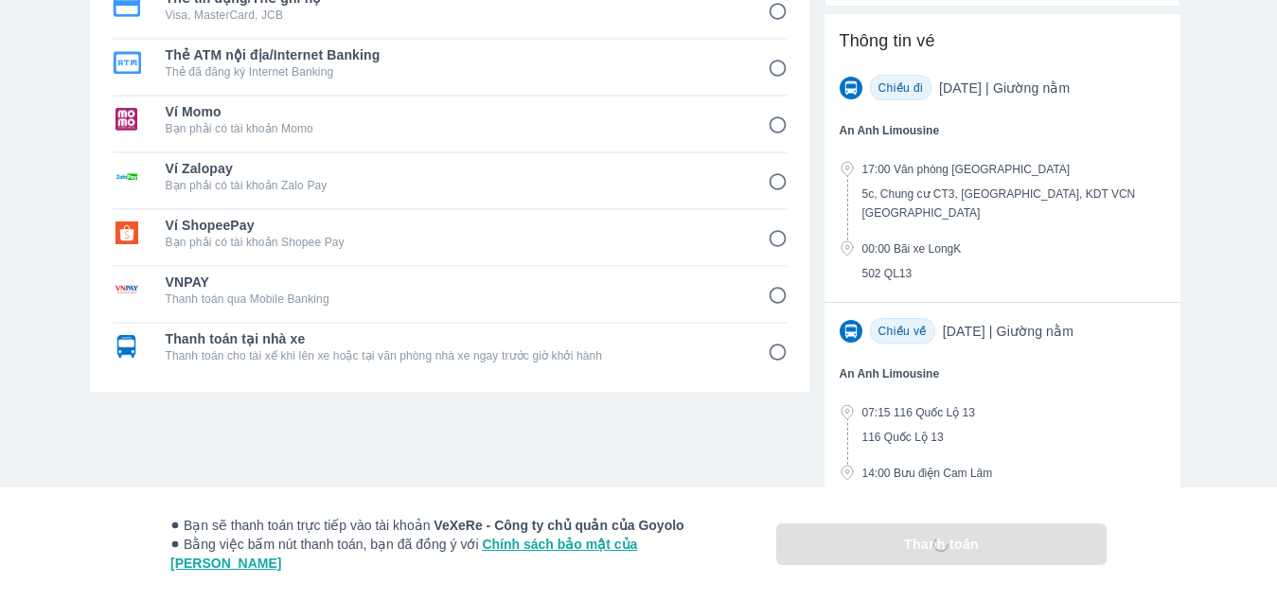
scroll to position [365, 0]
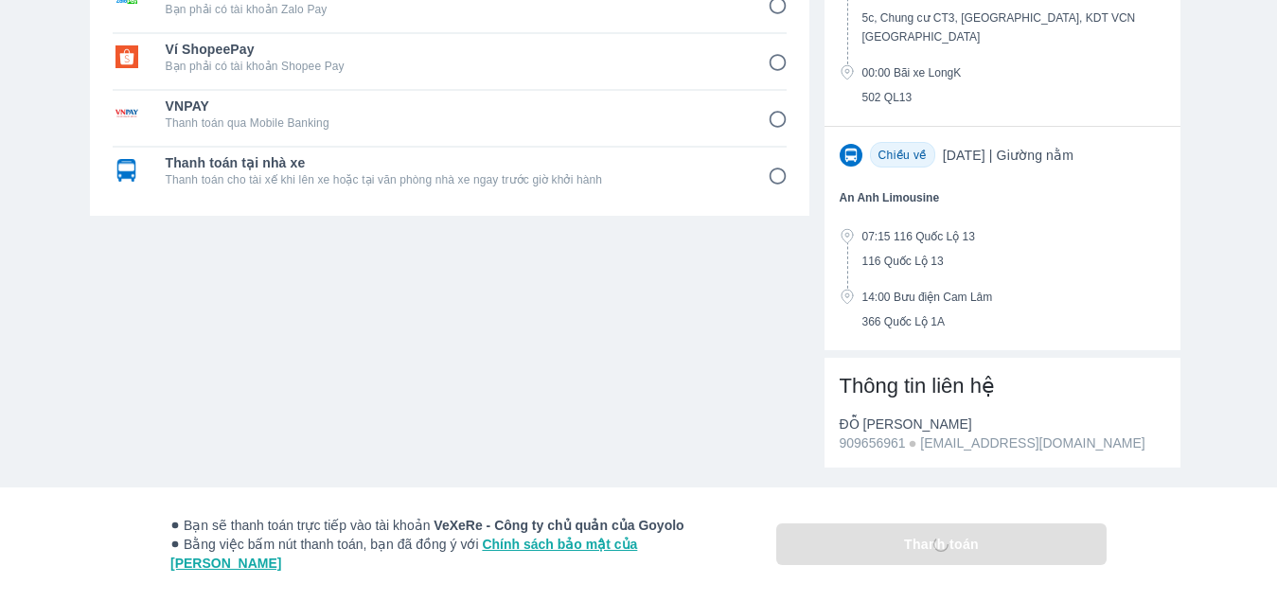
click at [369, 185] on p "Thanh toán cho tài xế khi lên xe hoặc tại văn phòng nhà xe ngay trước giờ khởi …" at bounding box center [453, 179] width 575 height 15
radio input "true"
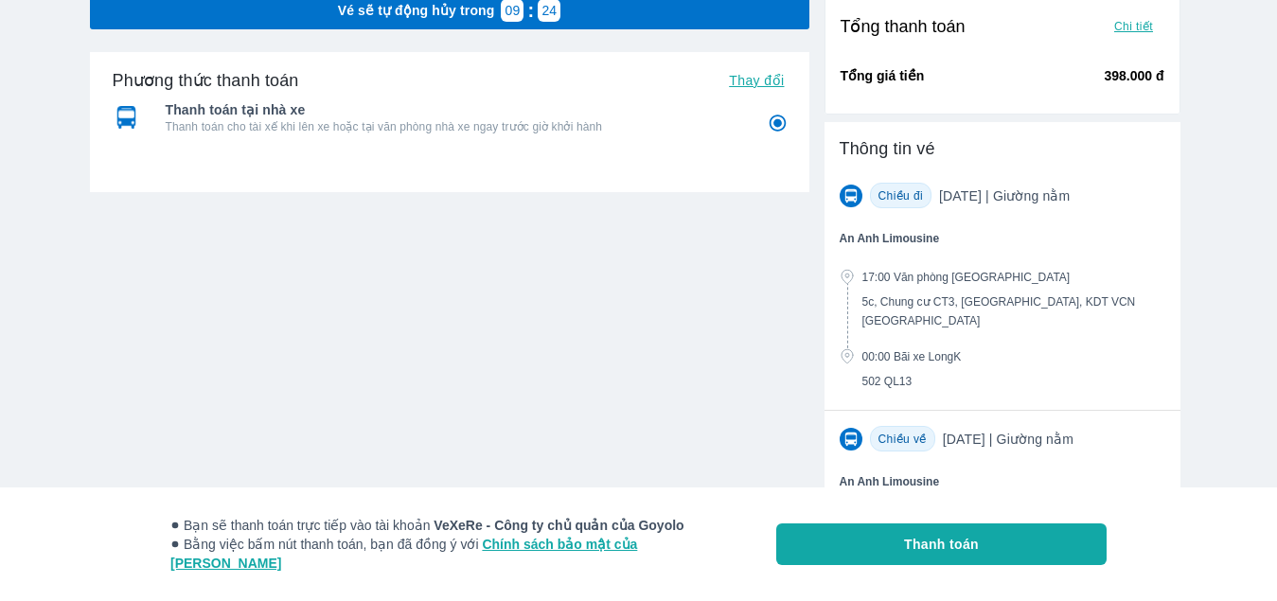
scroll to position [365, 0]
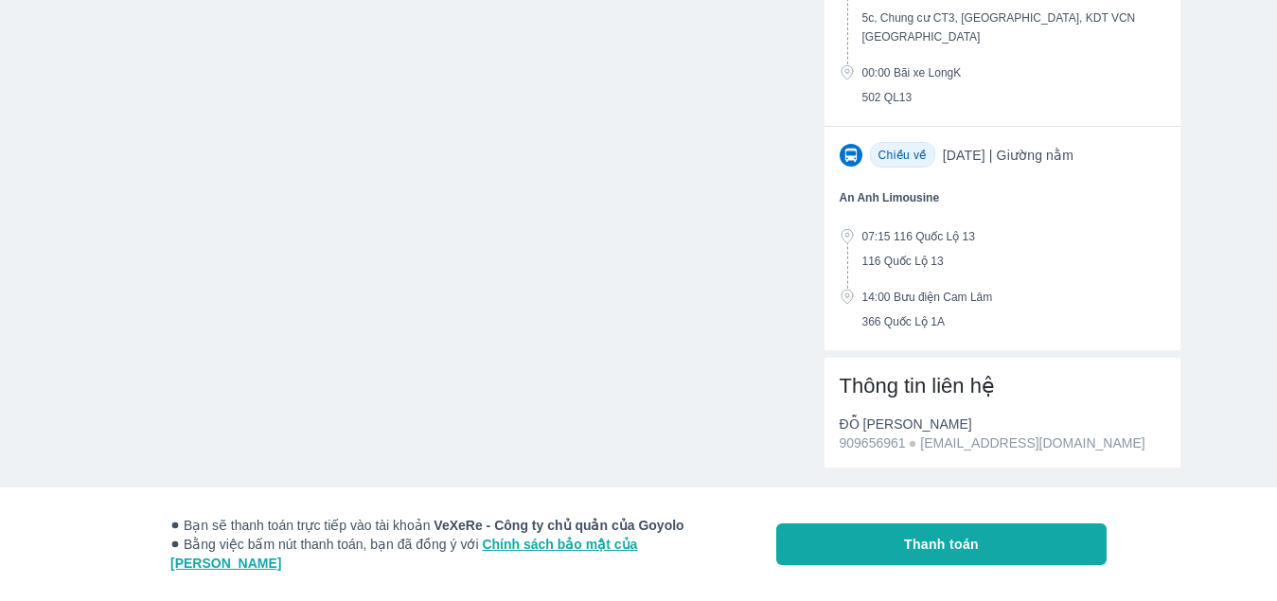
click at [979, 543] on span "Thanh toán" at bounding box center [941, 544] width 75 height 19
radio input "false"
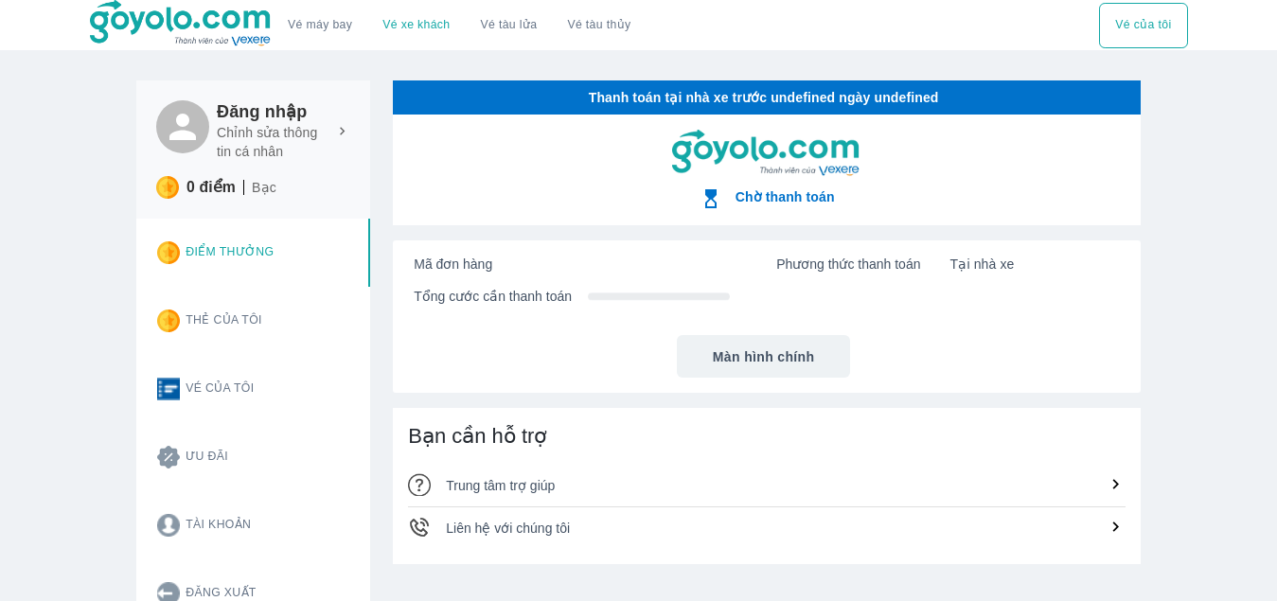
scroll to position [189, 0]
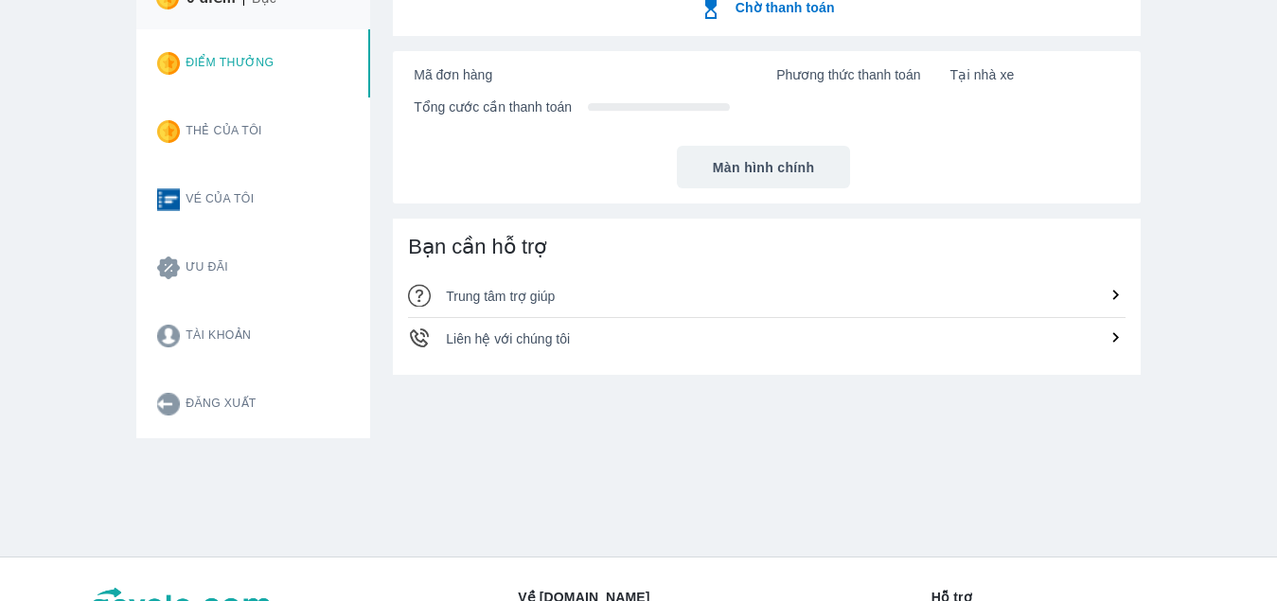
click at [509, 339] on span "Liên hệ với chúng tôi" at bounding box center [508, 338] width 124 height 15
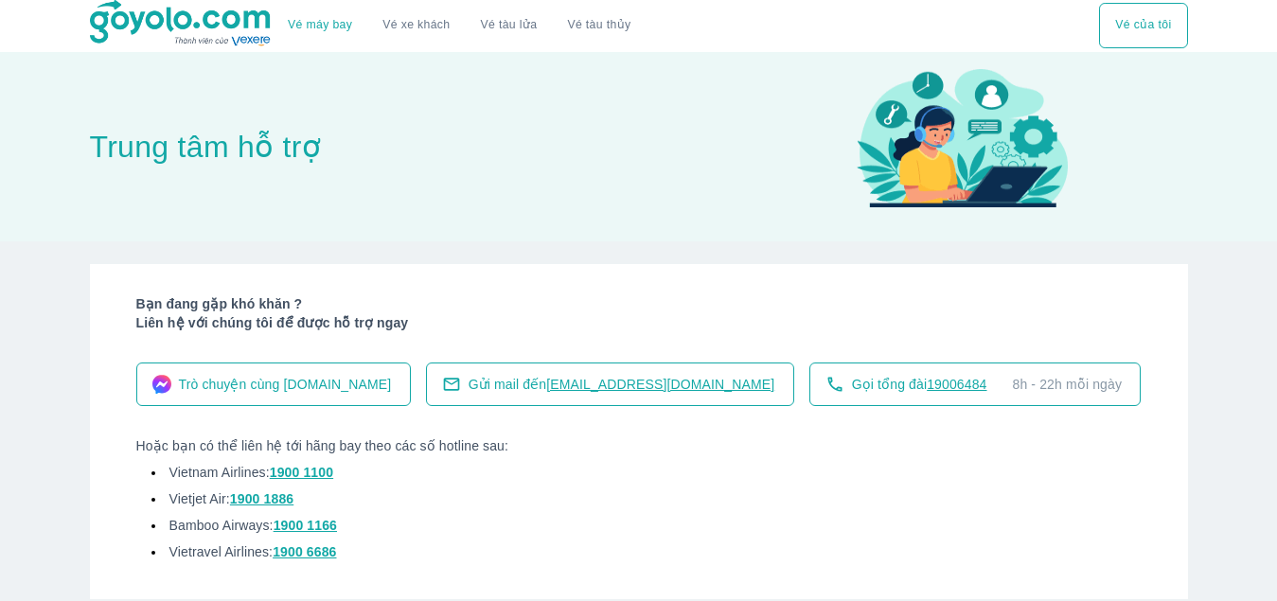
click at [296, 388] on span "Trò chuyện cùng Goyolo.com" at bounding box center [285, 384] width 213 height 19
click at [616, 389] on span "lienhe.mb@vexere.com" at bounding box center [660, 384] width 228 height 15
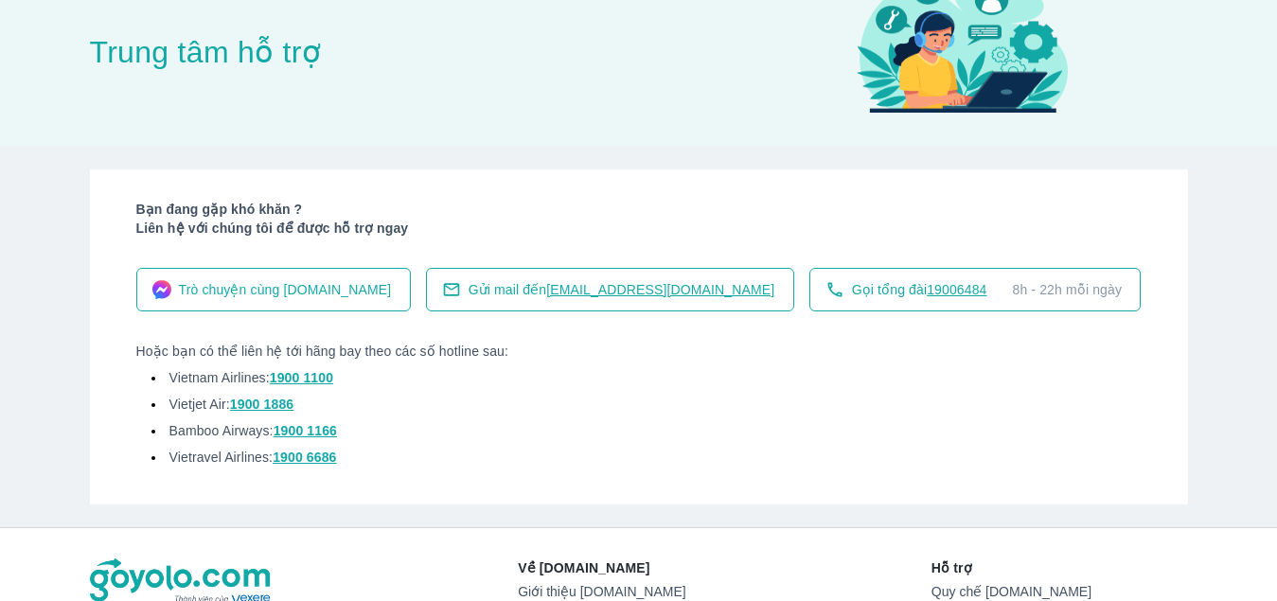
drag, startPoint x: 660, startPoint y: 289, endPoint x: 324, endPoint y: 291, distance: 336.0
click at [324, 291] on span "Trò chuyện cùng Goyolo.com" at bounding box center [285, 289] width 213 height 19
